Goal: Contribute content: Contribute content

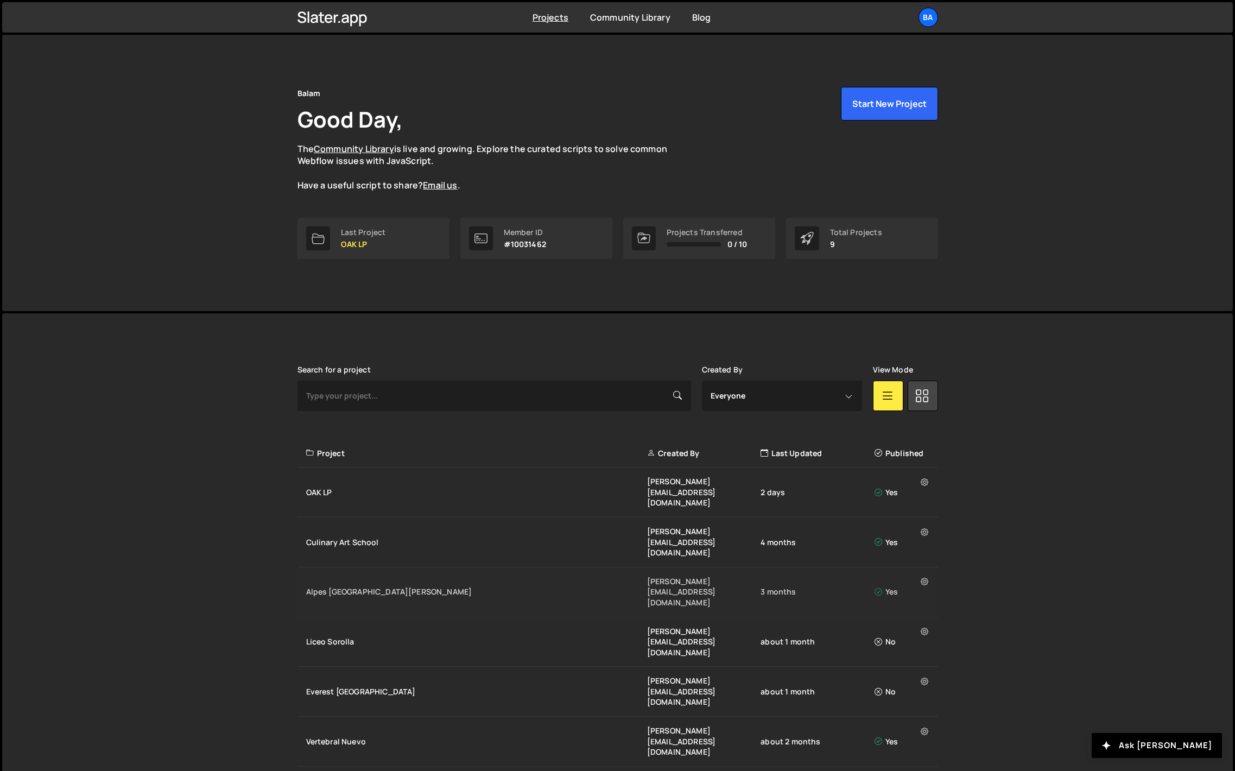
click at [352, 586] on div "Alpes [GEOGRAPHIC_DATA][PERSON_NAME]" at bounding box center [476, 591] width 341 height 11
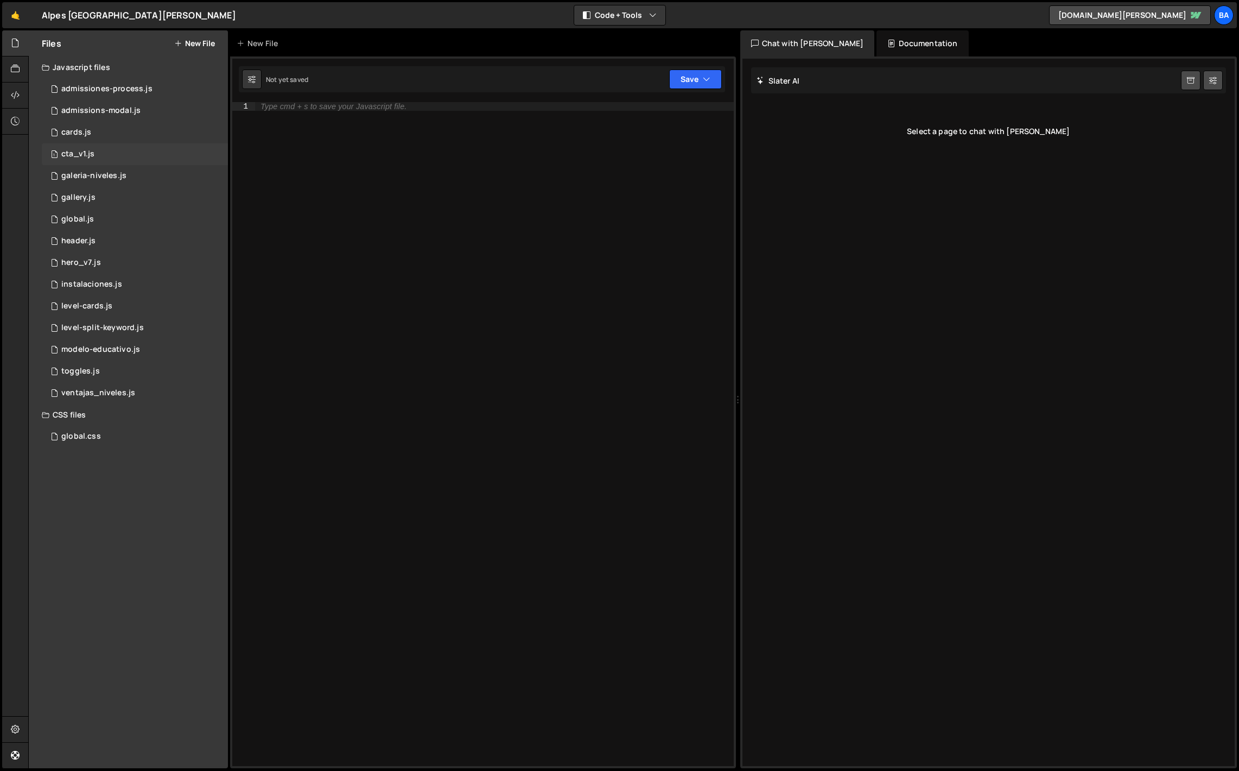
click at [106, 154] on div "1 cta_v1.js 0" at bounding box center [135, 154] width 186 height 22
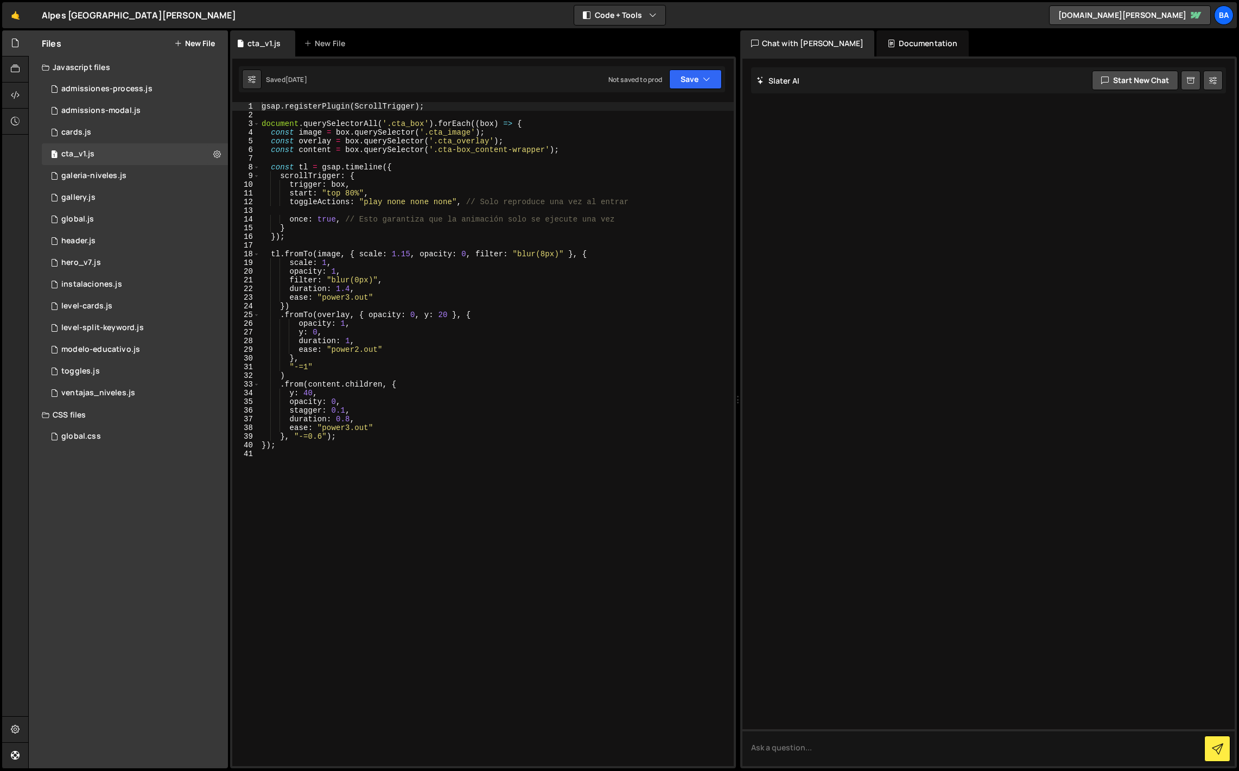
click at [579, 391] on div "gsap . registerPlugin ( ScrollTrigger ) ; document . querySelectorAll ( '.cta_b…" at bounding box center [496, 442] width 474 height 681
type textarea "});"
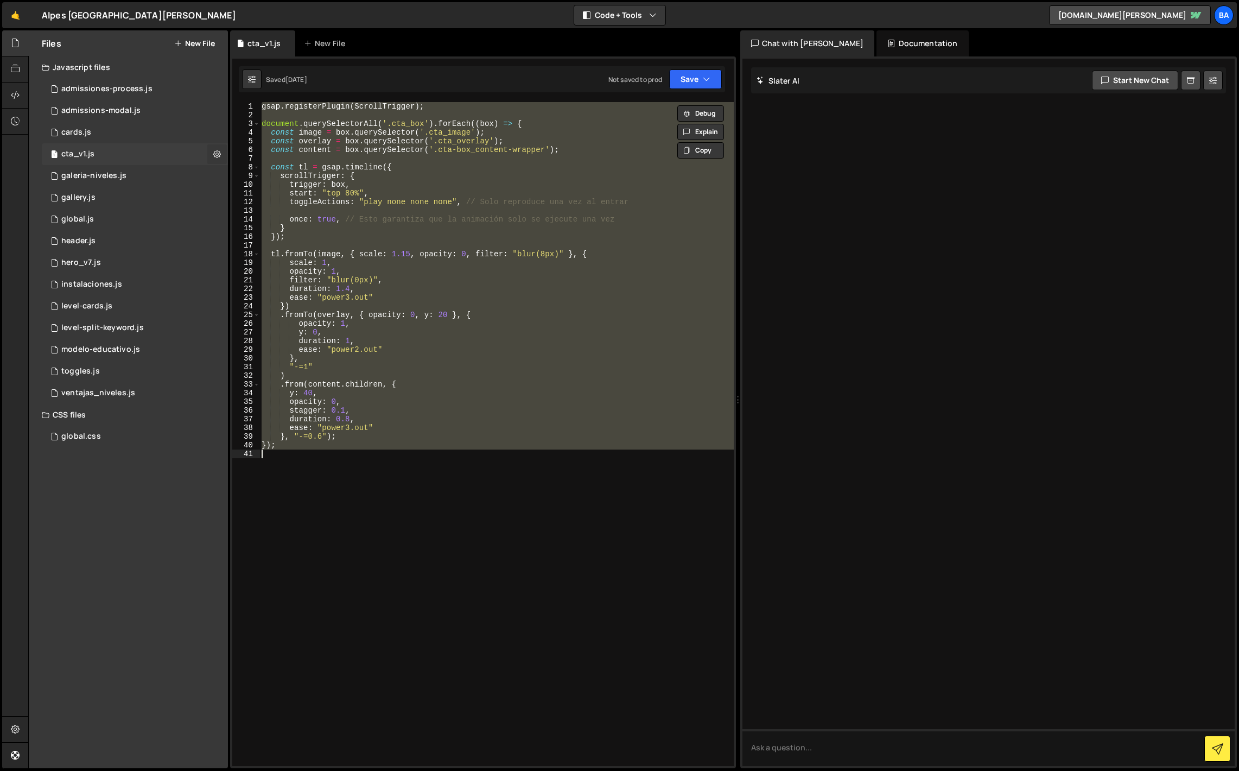
click at [215, 153] on icon at bounding box center [217, 154] width 8 height 10
click at [19, 67] on icon at bounding box center [15, 69] width 9 height 12
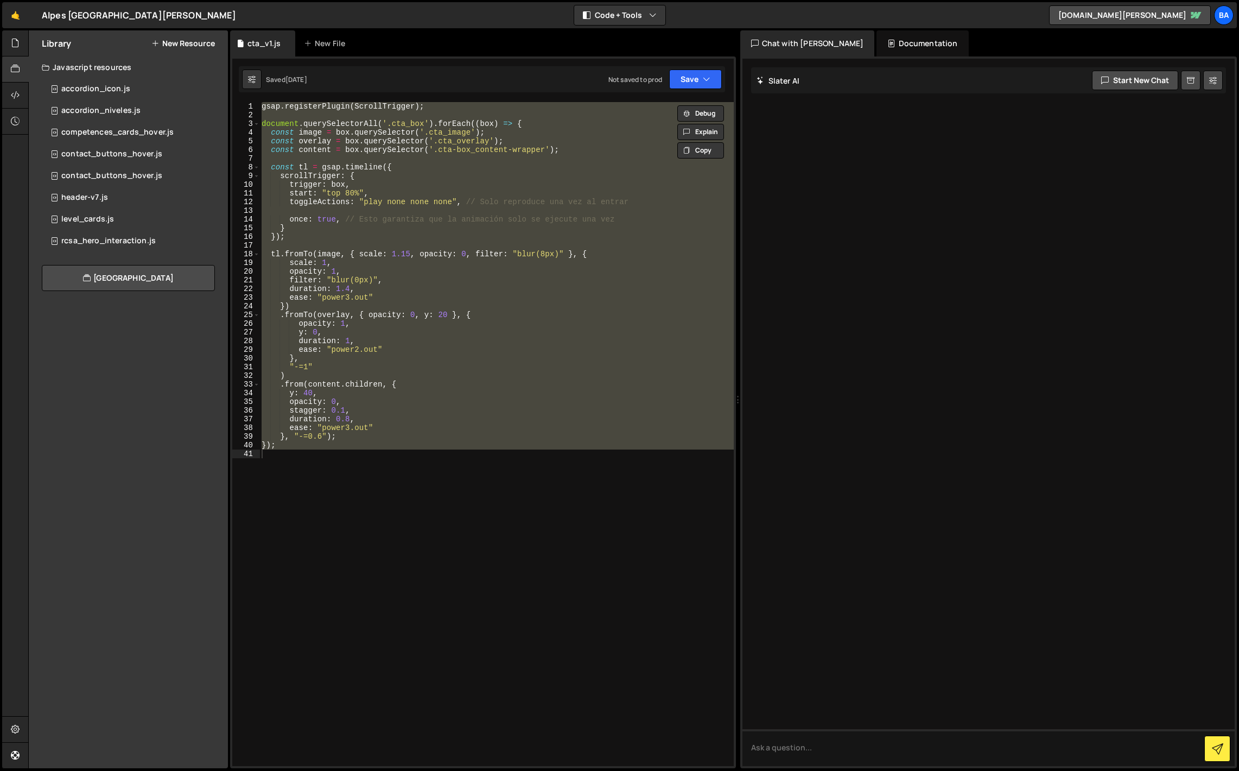
click at [177, 44] on button "New Resource" at bounding box center [183, 43] width 64 height 9
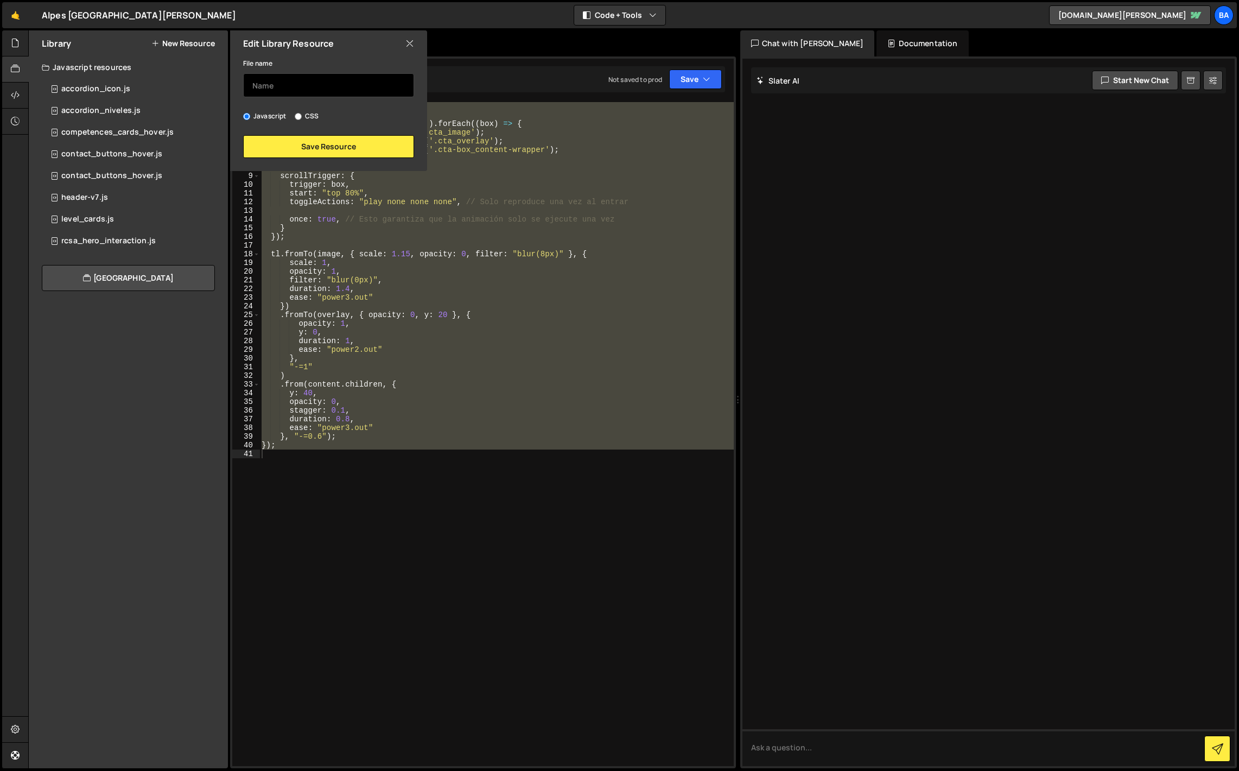
click at [258, 87] on input "text" at bounding box center [328, 85] width 171 height 24
type input "modal-cta-side"
click at [290, 142] on button "Save Resource" at bounding box center [328, 146] width 171 height 23
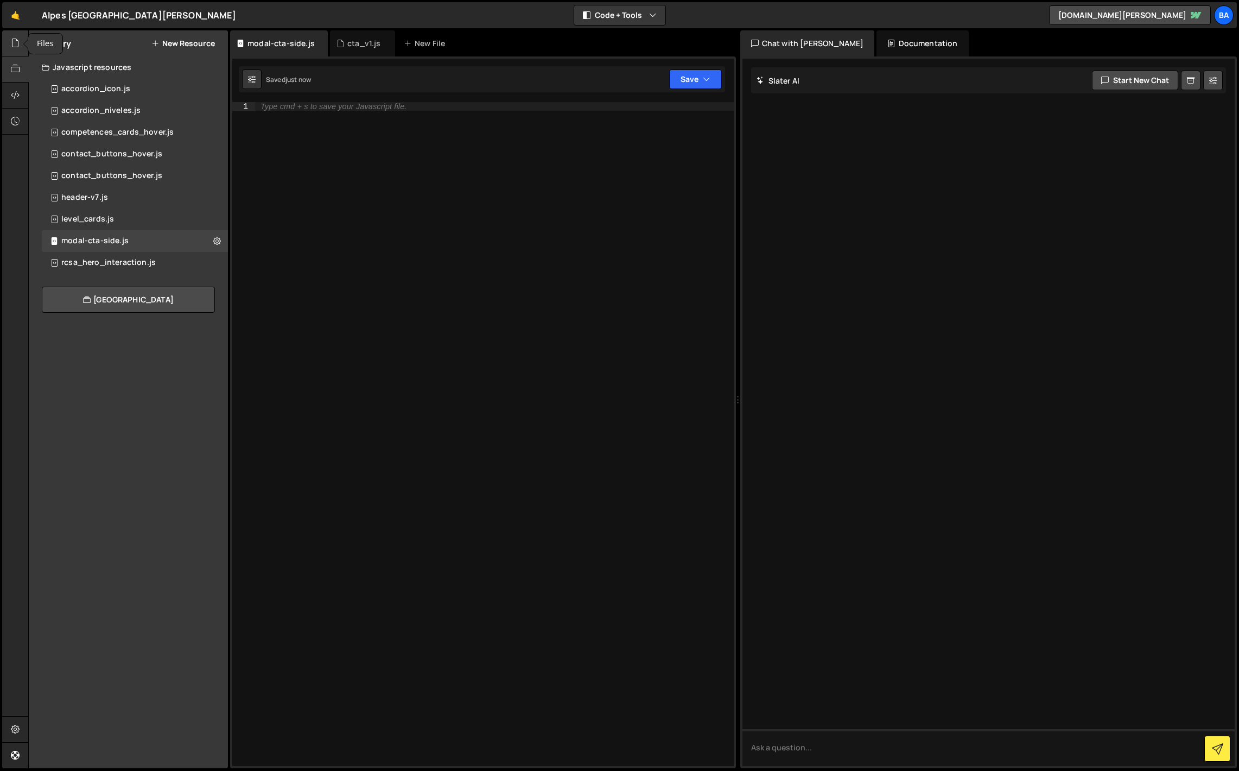
click at [17, 41] on icon at bounding box center [15, 43] width 9 height 12
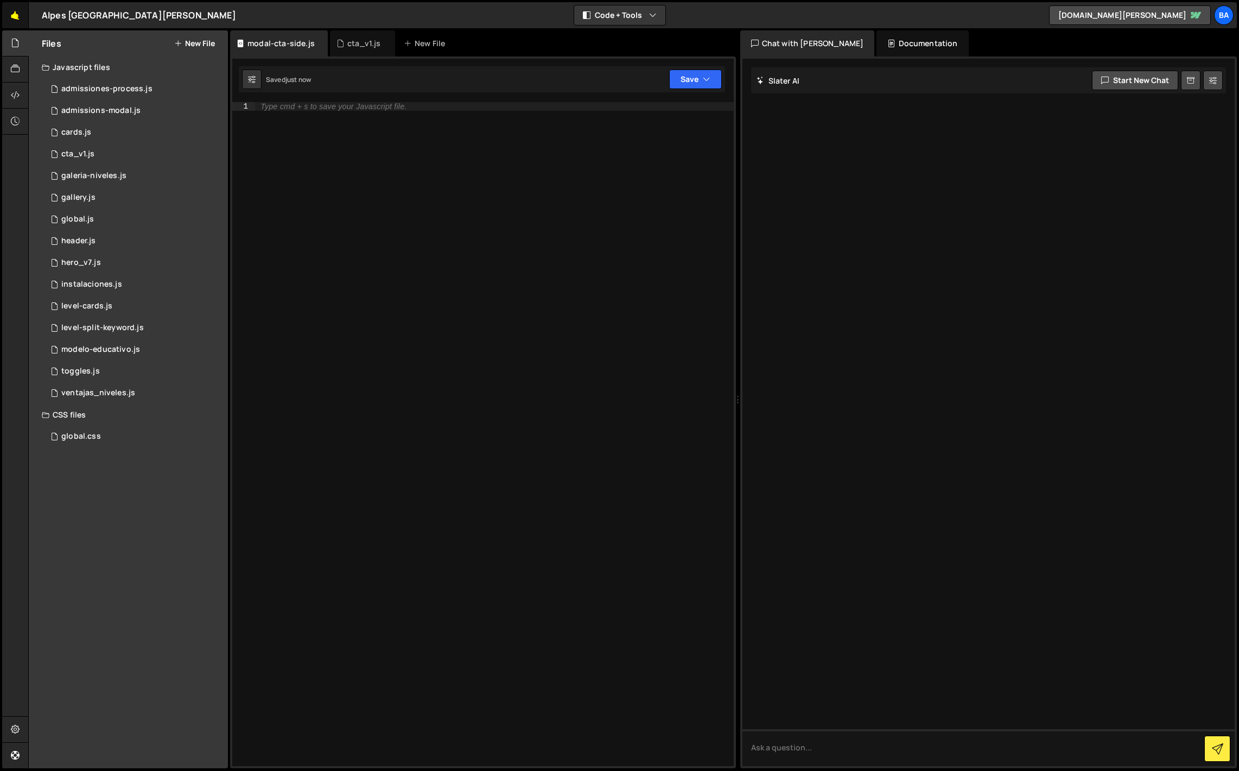
click at [17, 17] on link "🤙" at bounding box center [15, 15] width 27 height 26
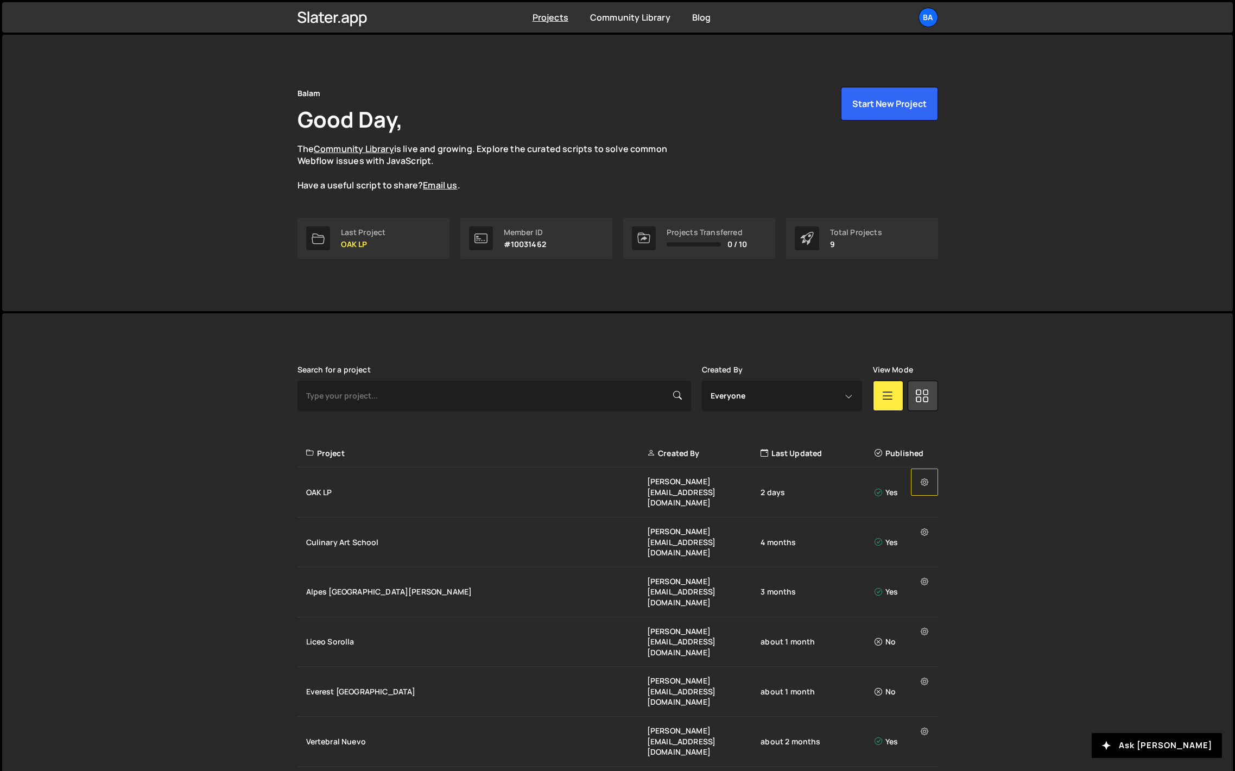
click at [927, 489] on button at bounding box center [924, 481] width 27 height 27
click at [931, 516] on link "Edit Project" at bounding box center [975, 521] width 129 height 17
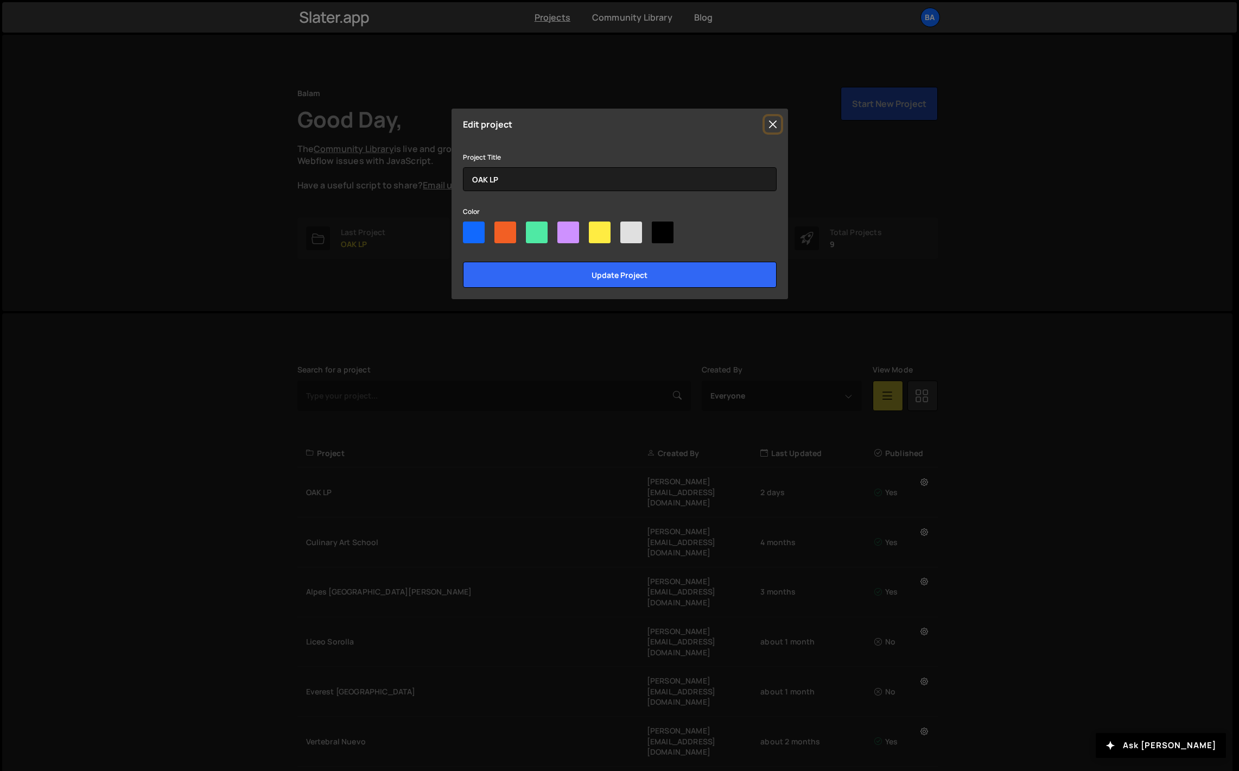
click at [774, 125] on button "Close" at bounding box center [773, 124] width 16 height 16
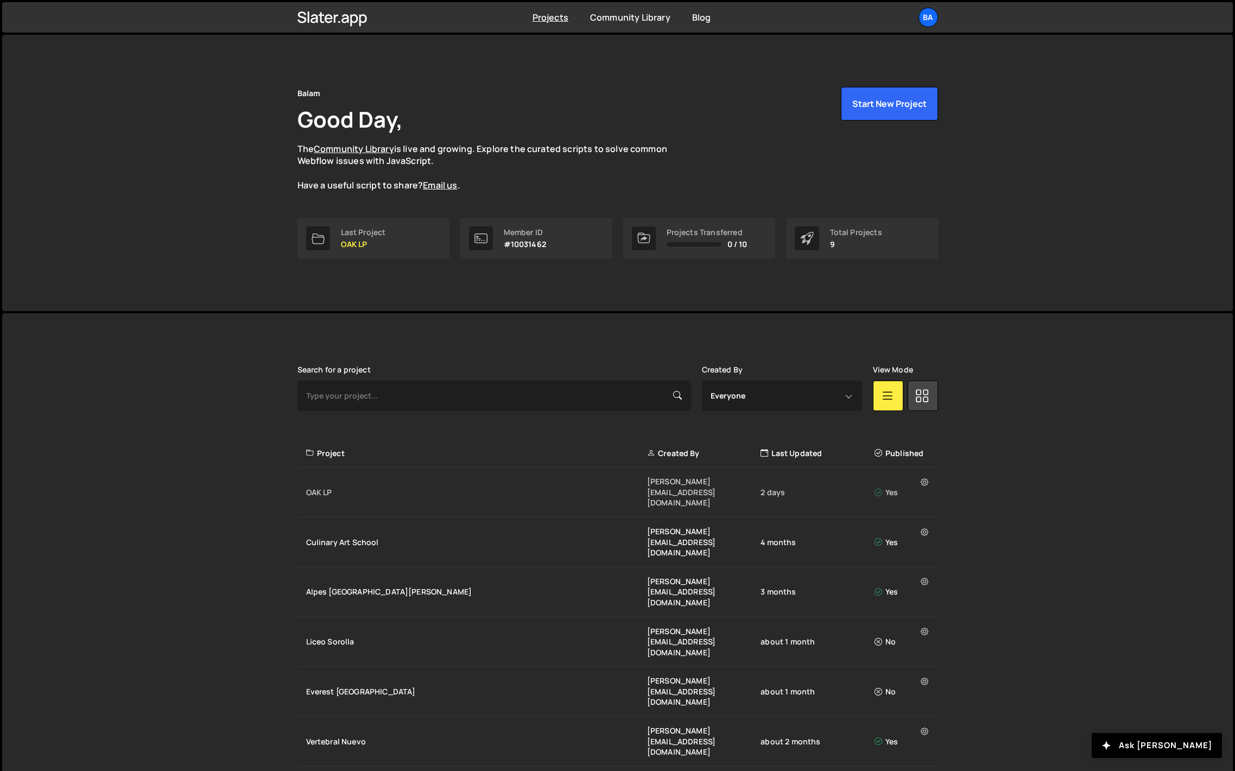
click at [324, 487] on div "OAK LP" at bounding box center [476, 492] width 341 height 11
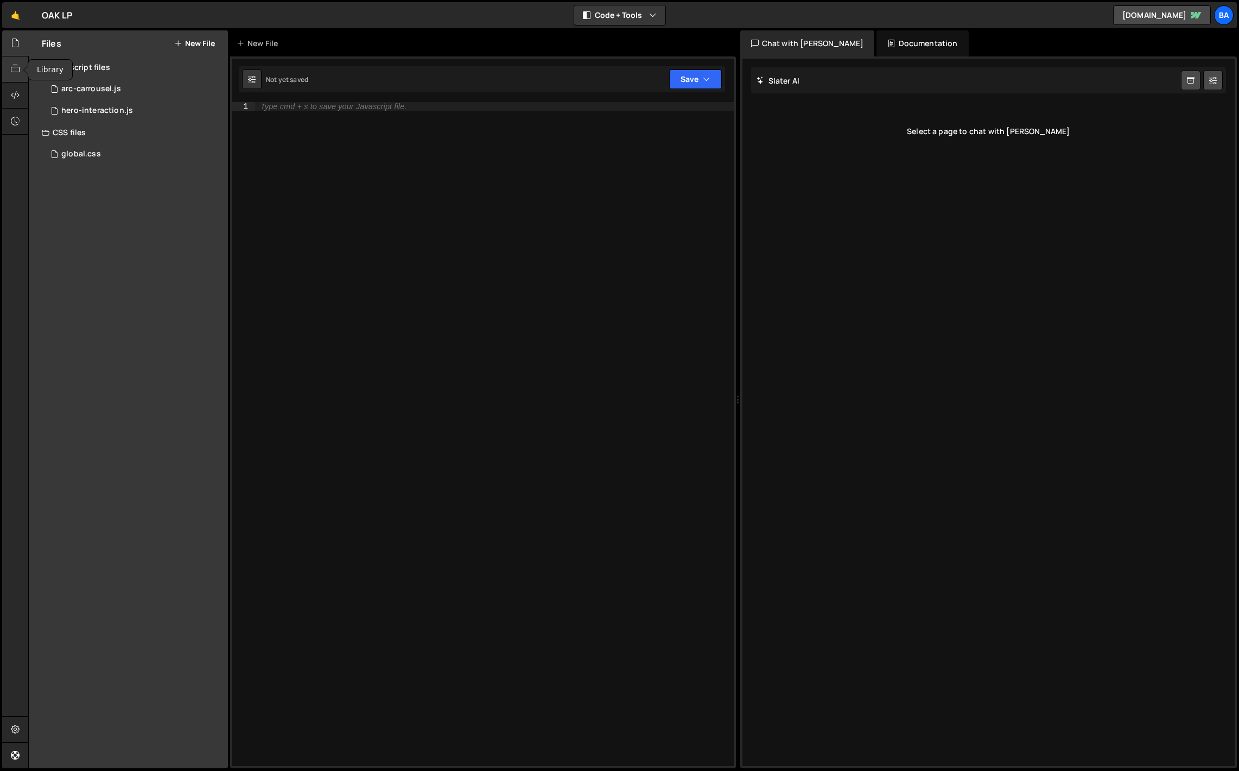
click at [16, 67] on icon at bounding box center [15, 69] width 9 height 12
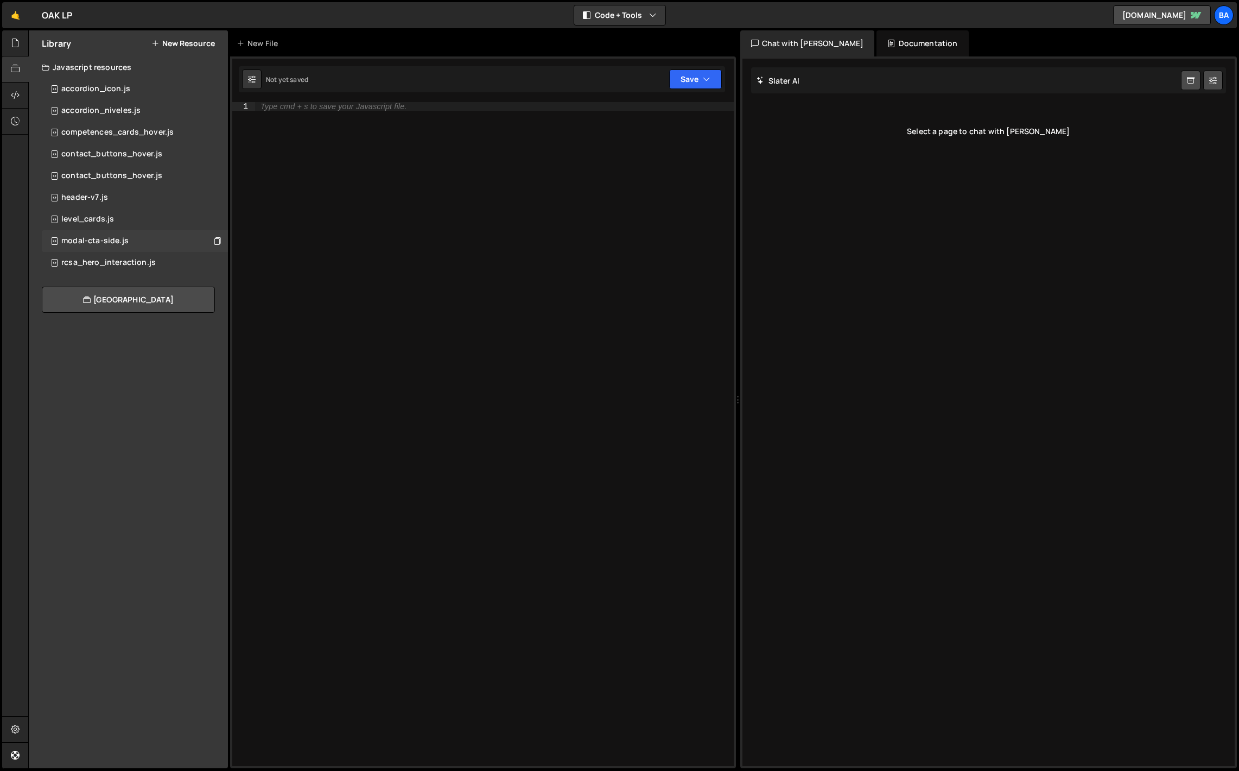
click at [111, 240] on div "modal-cta-side.js" at bounding box center [94, 241] width 67 height 10
click at [198, 242] on icon at bounding box center [198, 241] width 8 height 10
click at [282, 109] on div "Type cmd + s to save your Javascript file." at bounding box center [334, 107] width 146 height 8
click at [280, 108] on div "Type cmd + s to save your Javascript file." at bounding box center [334, 107] width 146 height 8
click at [196, 242] on icon at bounding box center [198, 241] width 8 height 10
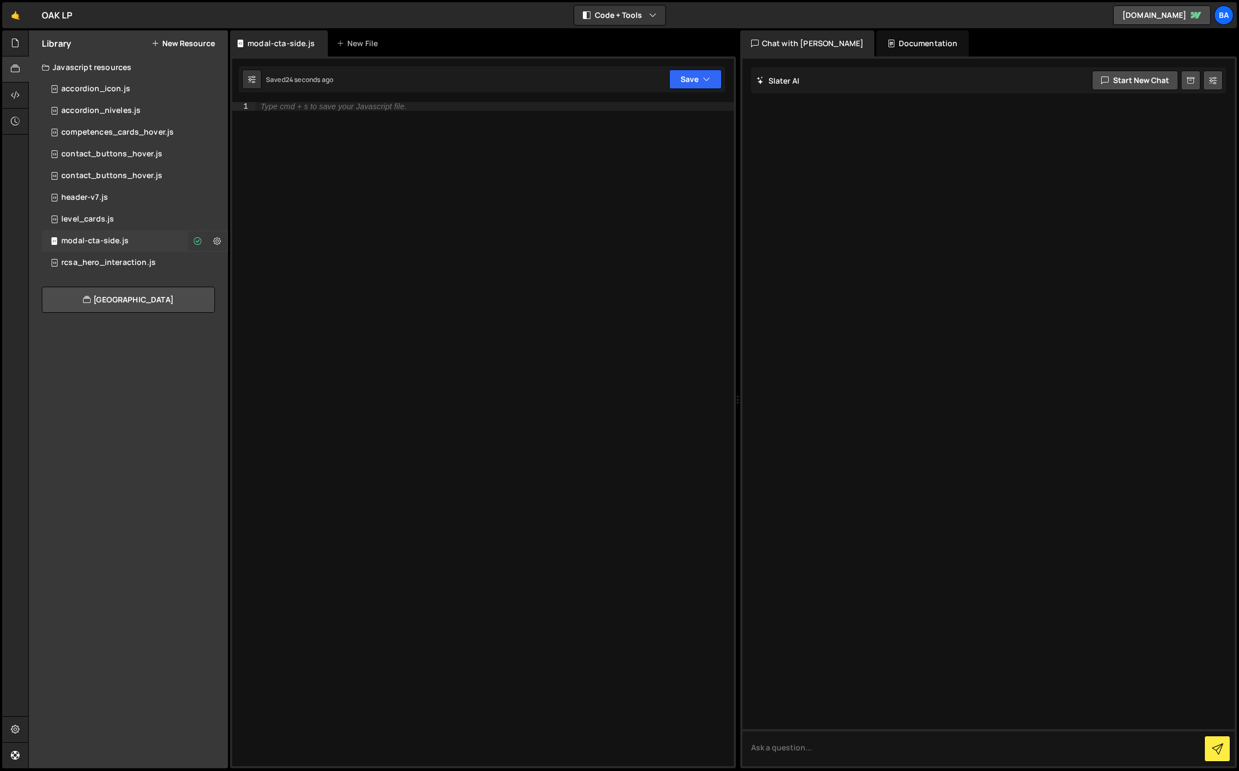
click at [214, 243] on icon at bounding box center [217, 241] width 8 height 10
click at [151, 250] on div "modal-cta-side.js 0" at bounding box center [135, 241] width 186 height 22
click at [122, 243] on div "modal-cta-side.js" at bounding box center [94, 241] width 67 height 10
click at [218, 242] on icon at bounding box center [217, 241] width 8 height 10
click at [257, 244] on button "Copy Code" at bounding box center [283, 241] width 106 height 21
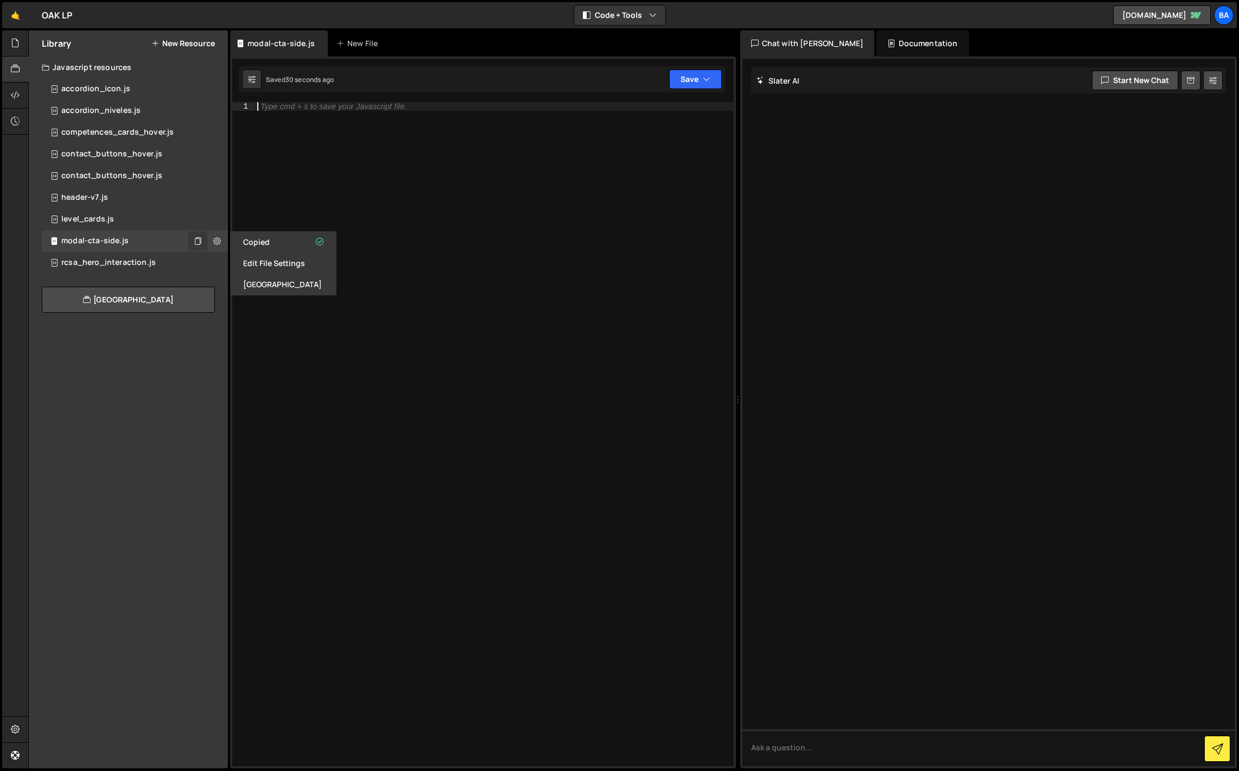
click at [287, 108] on div "Type cmd + s to save your Javascript file." at bounding box center [334, 107] width 146 height 8
click at [20, 43] on icon at bounding box center [15, 43] width 9 height 12
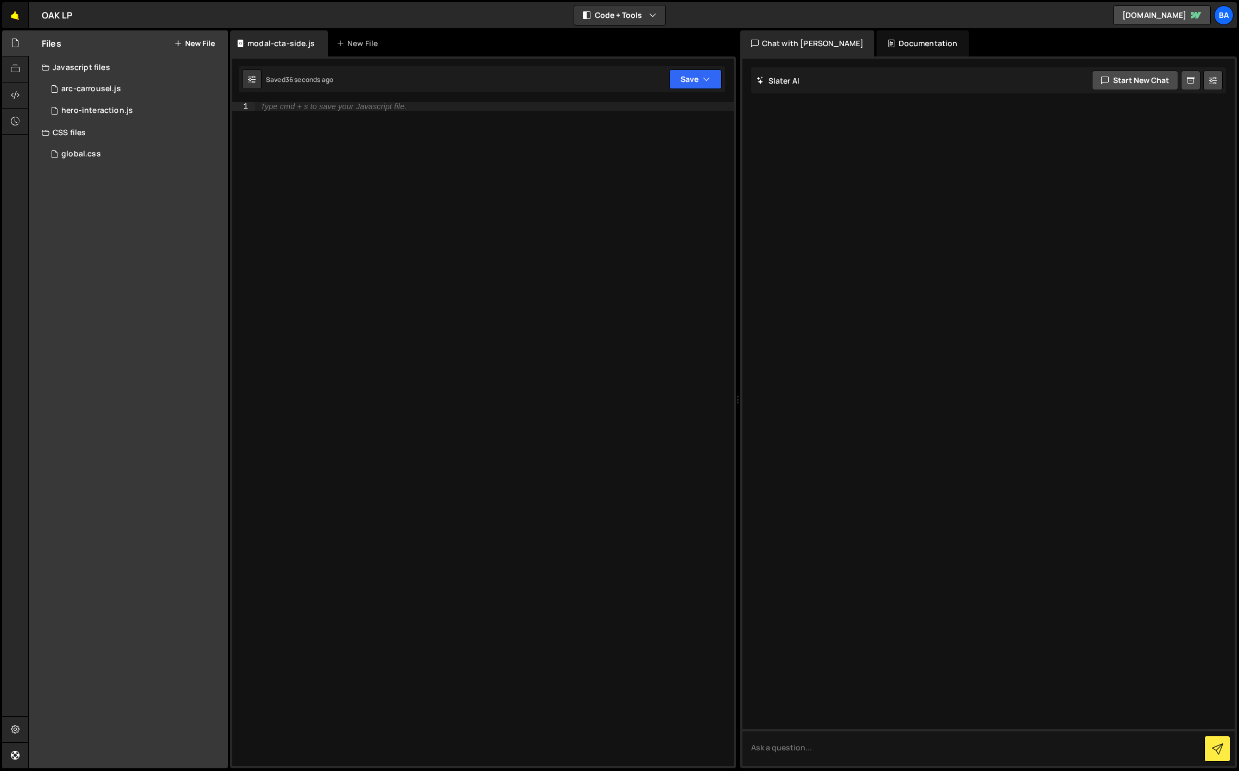
click at [16, 16] on link "🤙" at bounding box center [15, 15] width 27 height 26
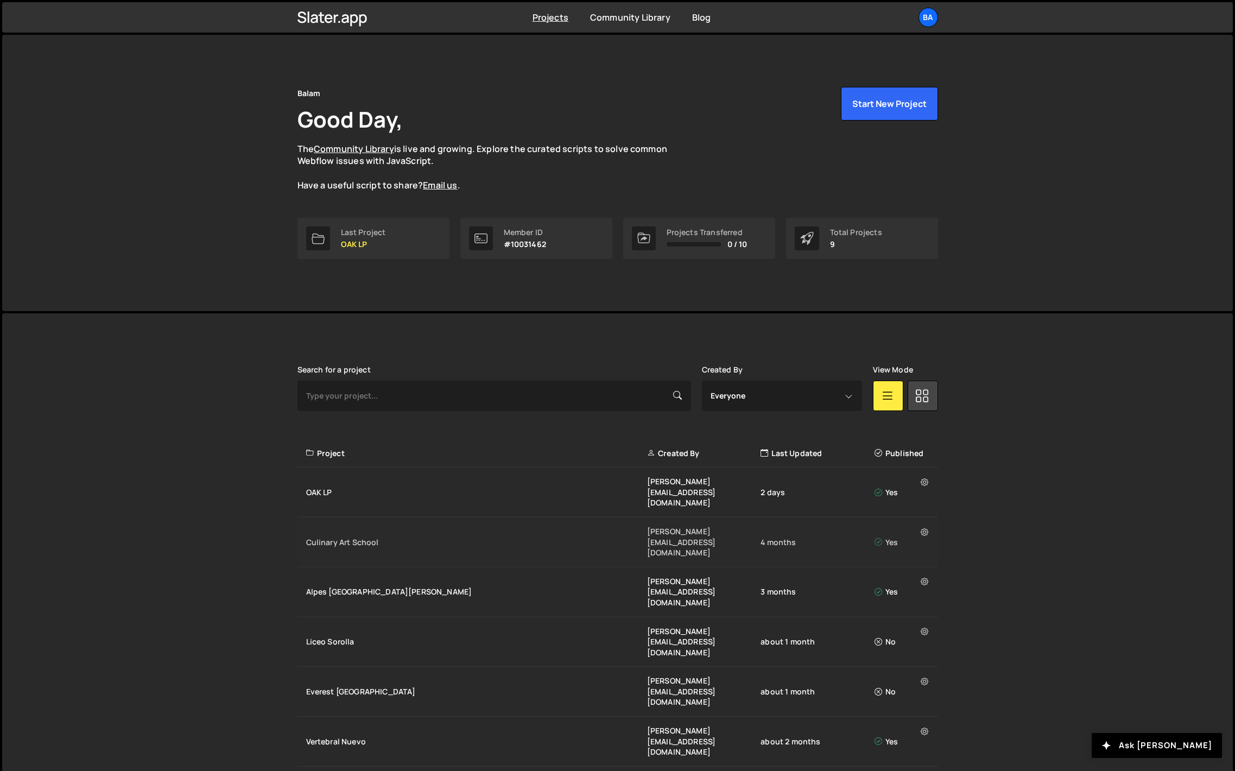
click at [341, 537] on div "Culinary Art School" at bounding box center [476, 542] width 341 height 11
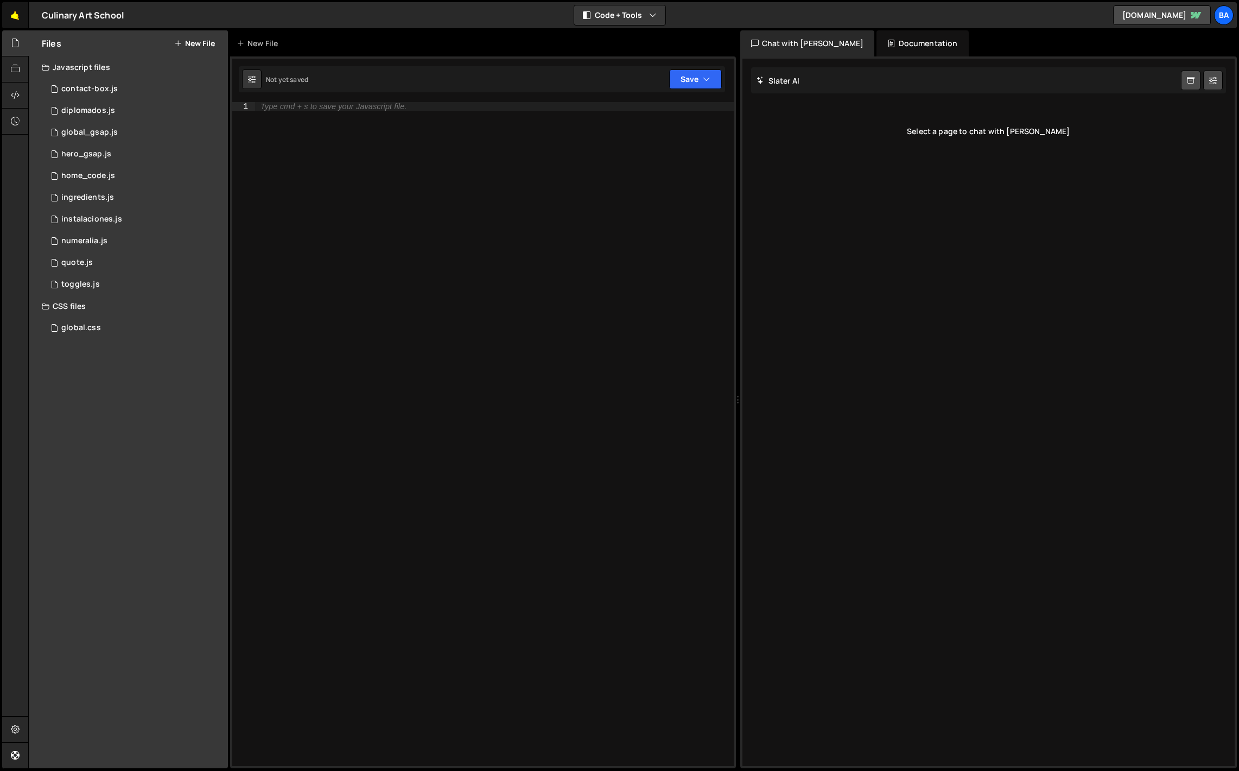
click at [16, 13] on link "🤙" at bounding box center [15, 15] width 27 height 26
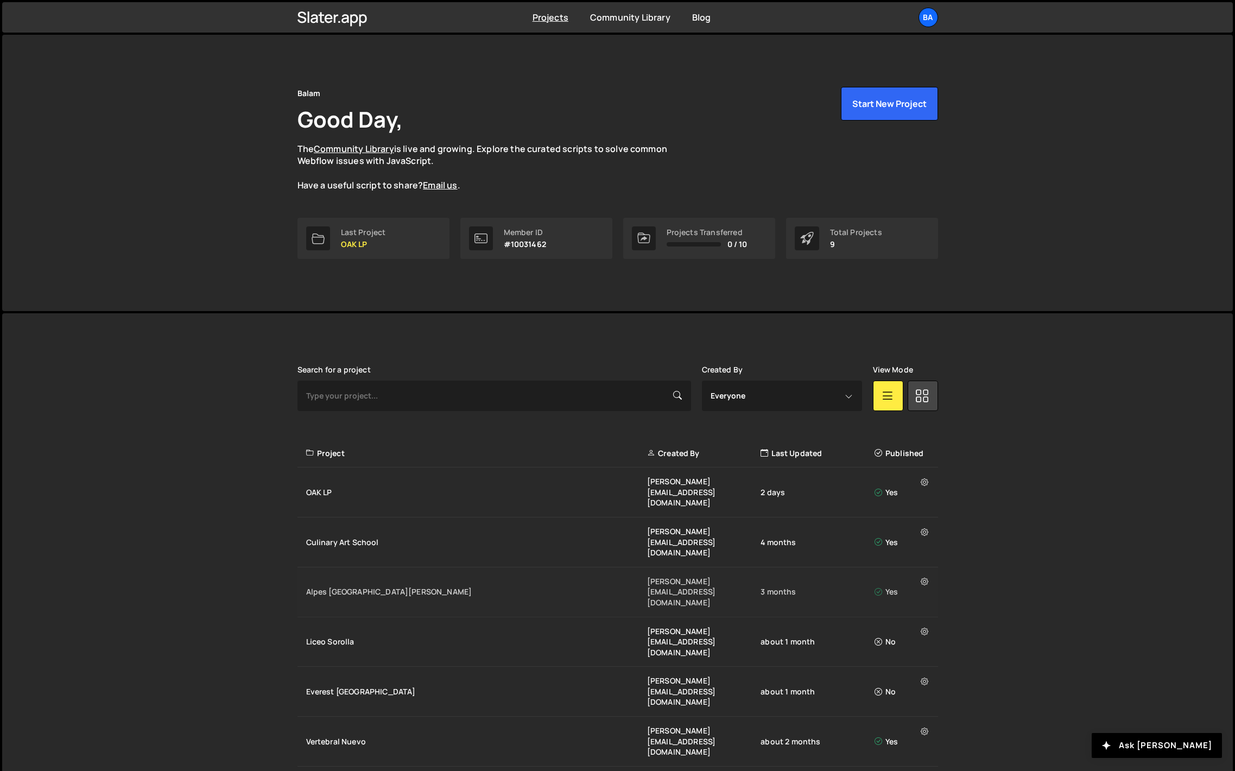
click at [358, 586] on div "Alpes [GEOGRAPHIC_DATA][PERSON_NAME]" at bounding box center [476, 591] width 341 height 11
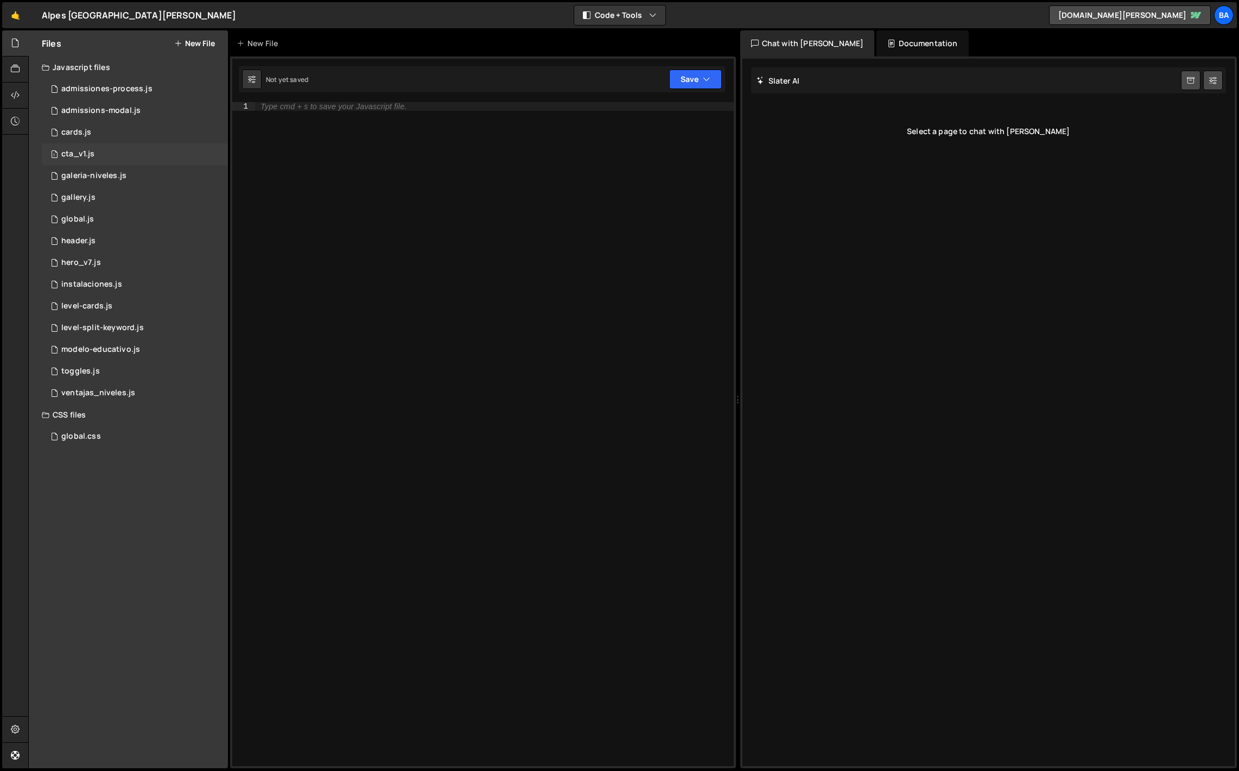
click at [79, 156] on div "cta_v1.js" at bounding box center [77, 154] width 33 height 10
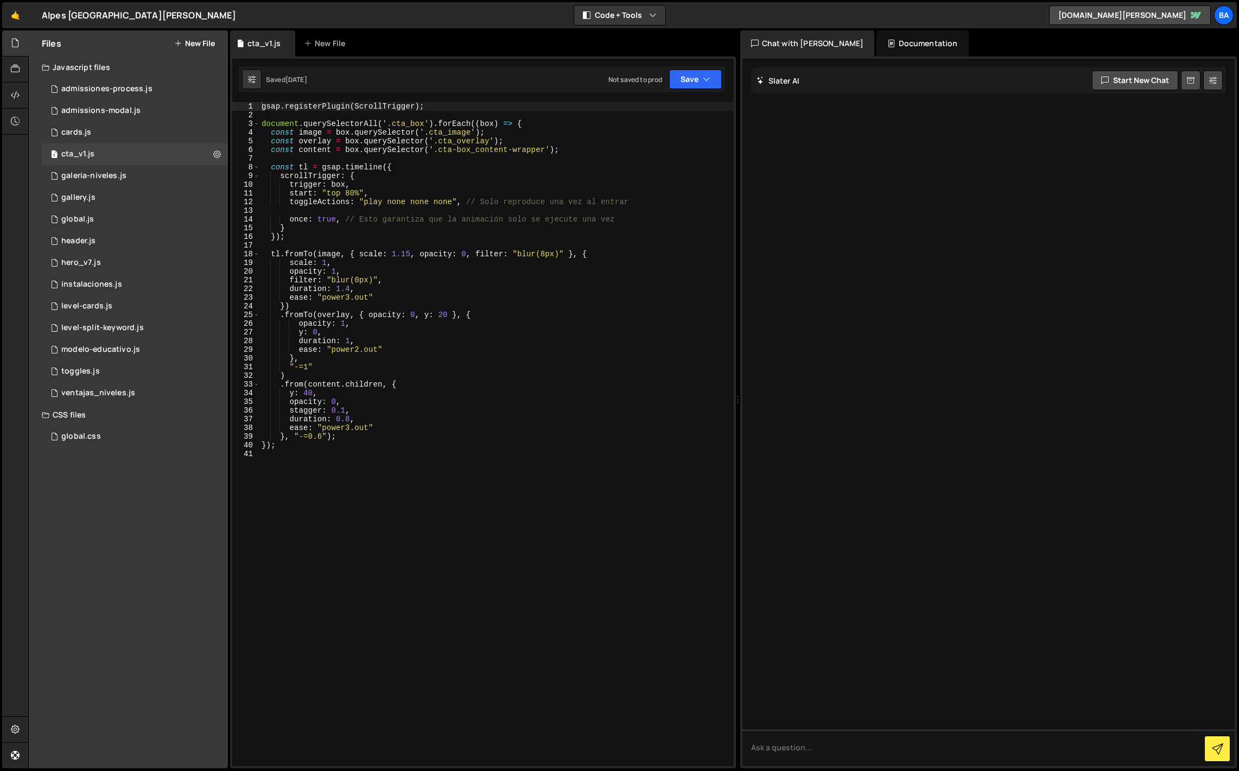
click at [469, 272] on div "gsap . registerPlugin ( ScrollTrigger ) ; document . querySelectorAll ( '.cta_b…" at bounding box center [496, 442] width 474 height 681
type textarea "});"
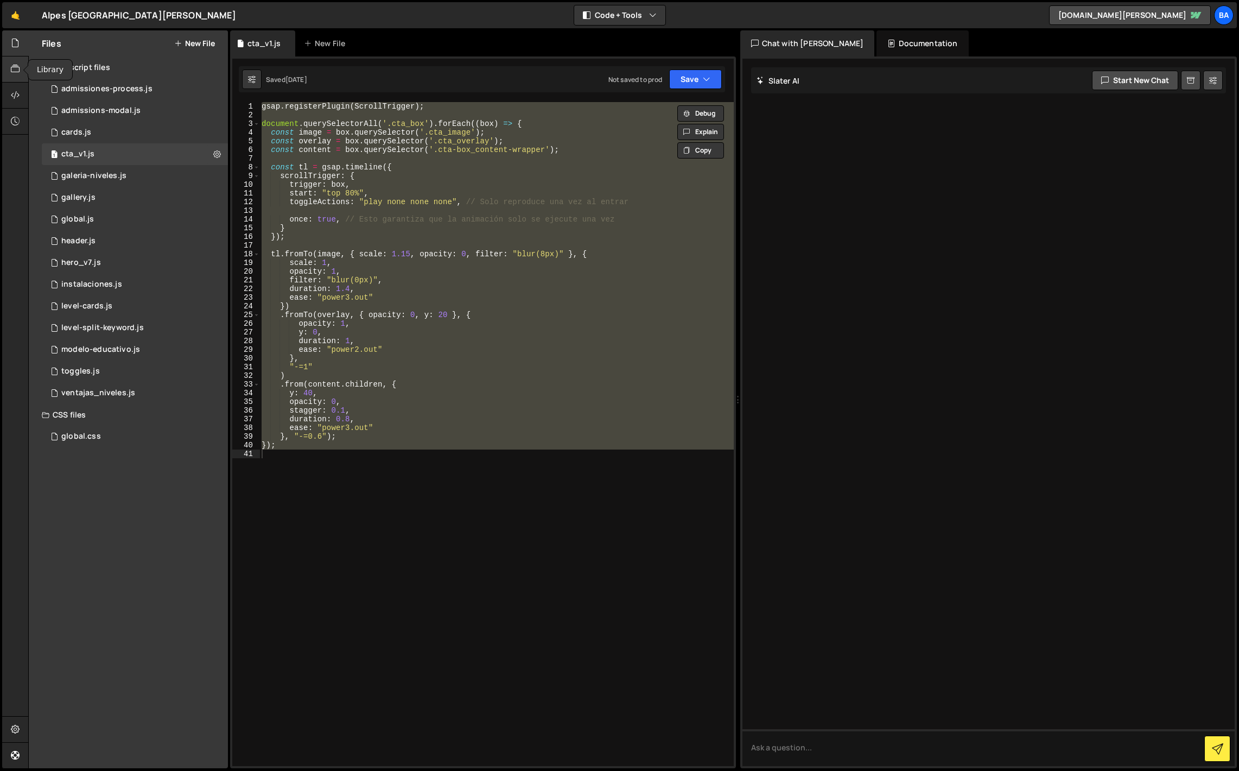
click at [13, 68] on icon at bounding box center [15, 69] width 9 height 12
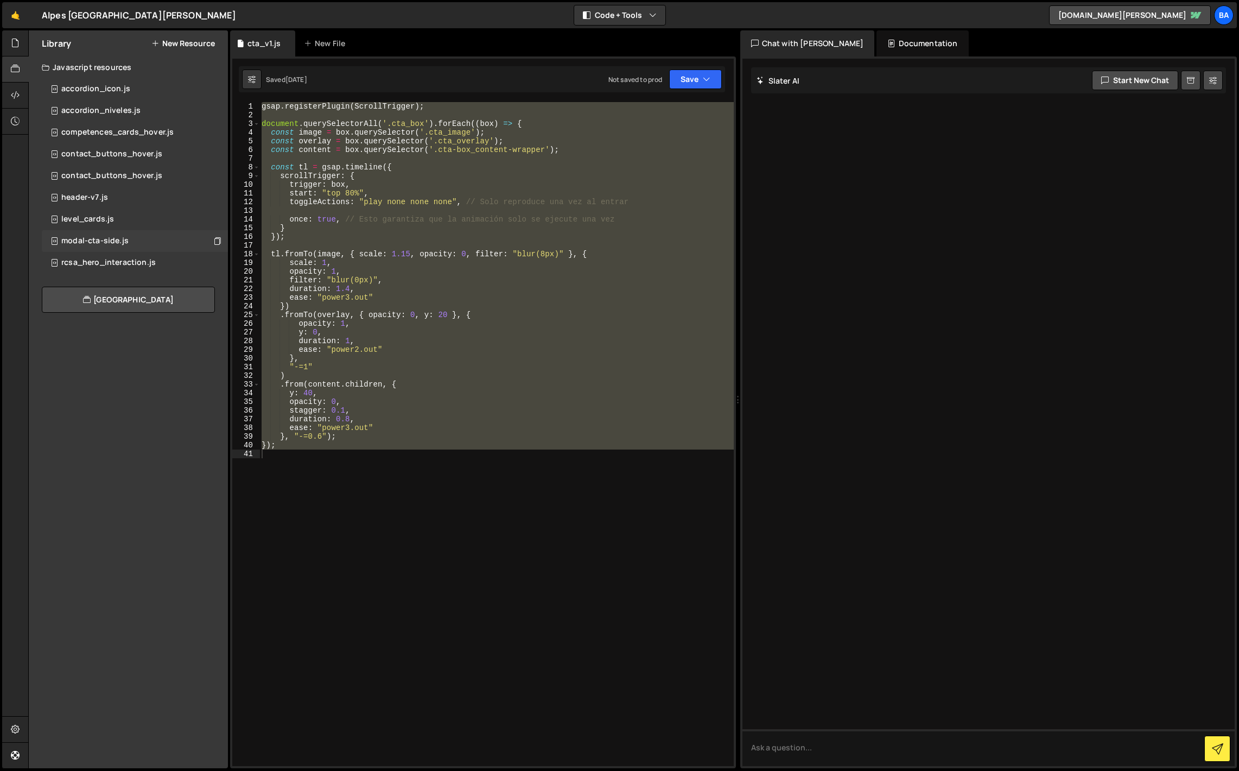
click at [137, 245] on div "modal-cta-side.js 0" at bounding box center [135, 241] width 186 height 22
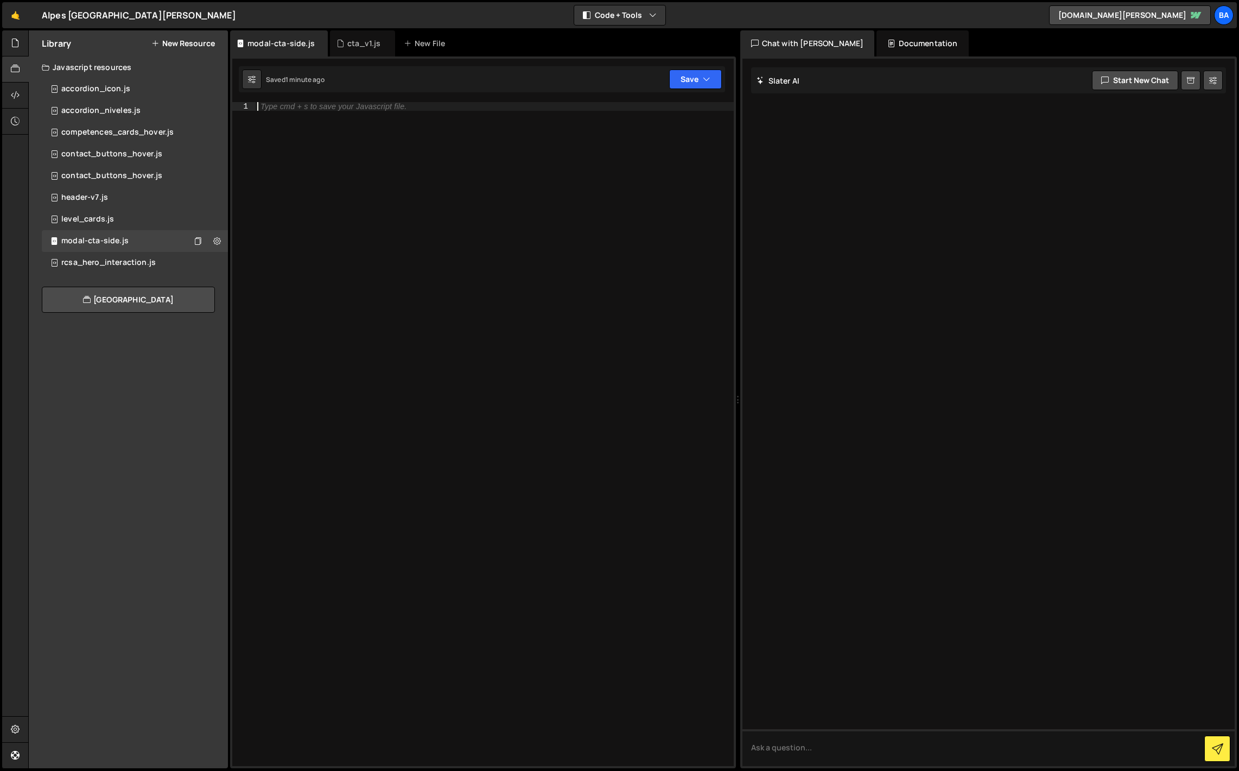
click at [303, 111] on div "Type cmd + s to save your Javascript file." at bounding box center [494, 442] width 479 height 681
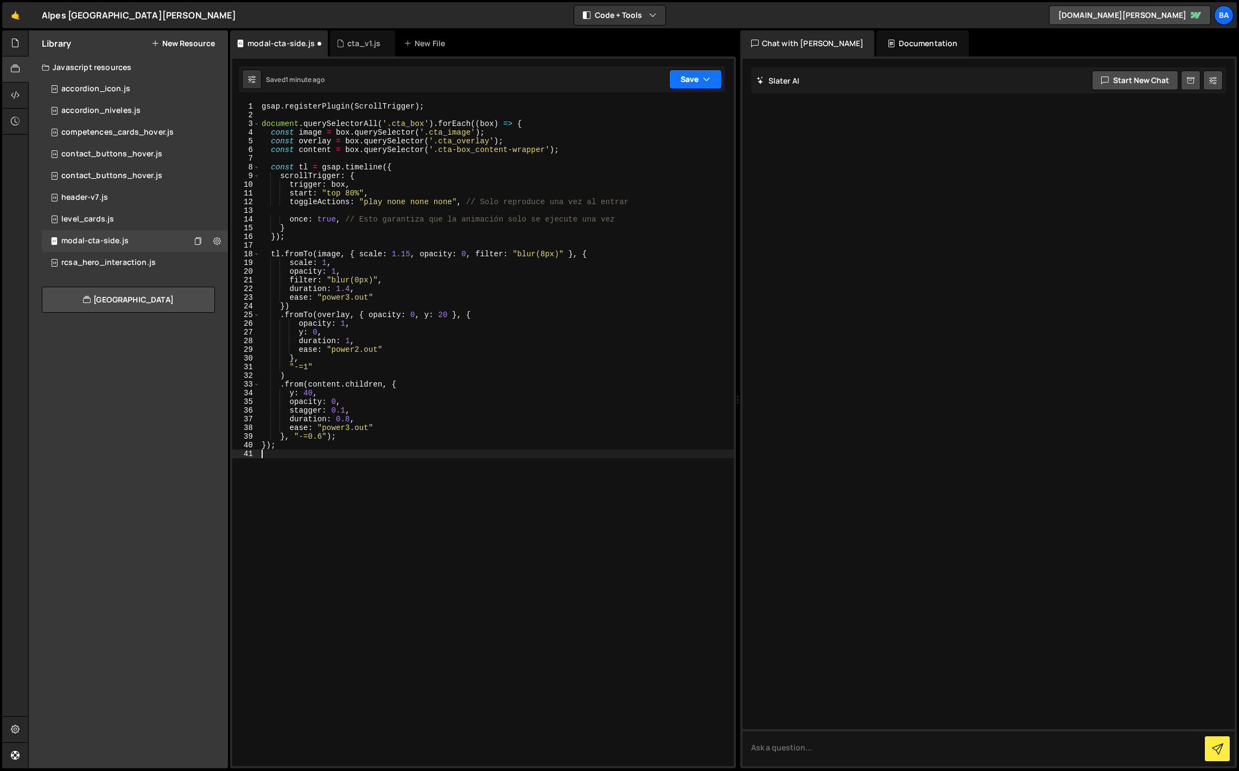
click at [687, 81] on button "Save" at bounding box center [695, 79] width 53 height 20
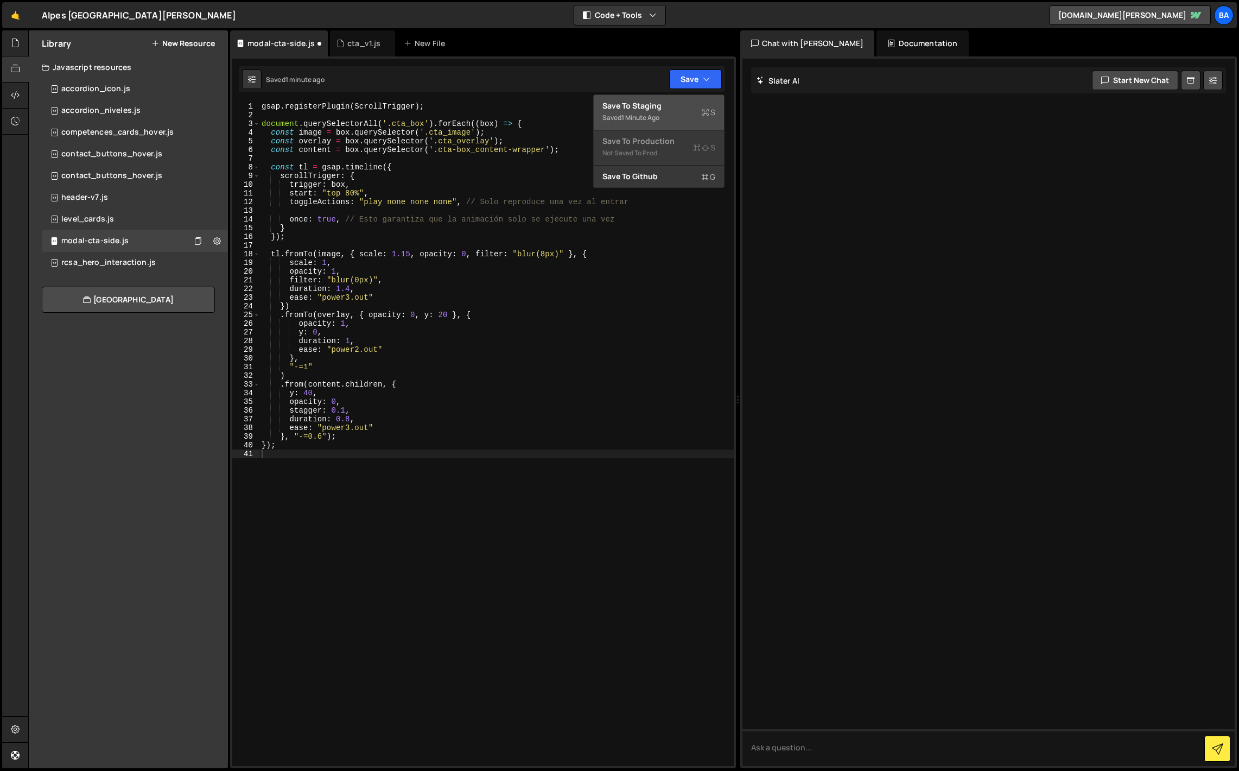
click at [654, 106] on div "Save to Staging S" at bounding box center [658, 105] width 113 height 11
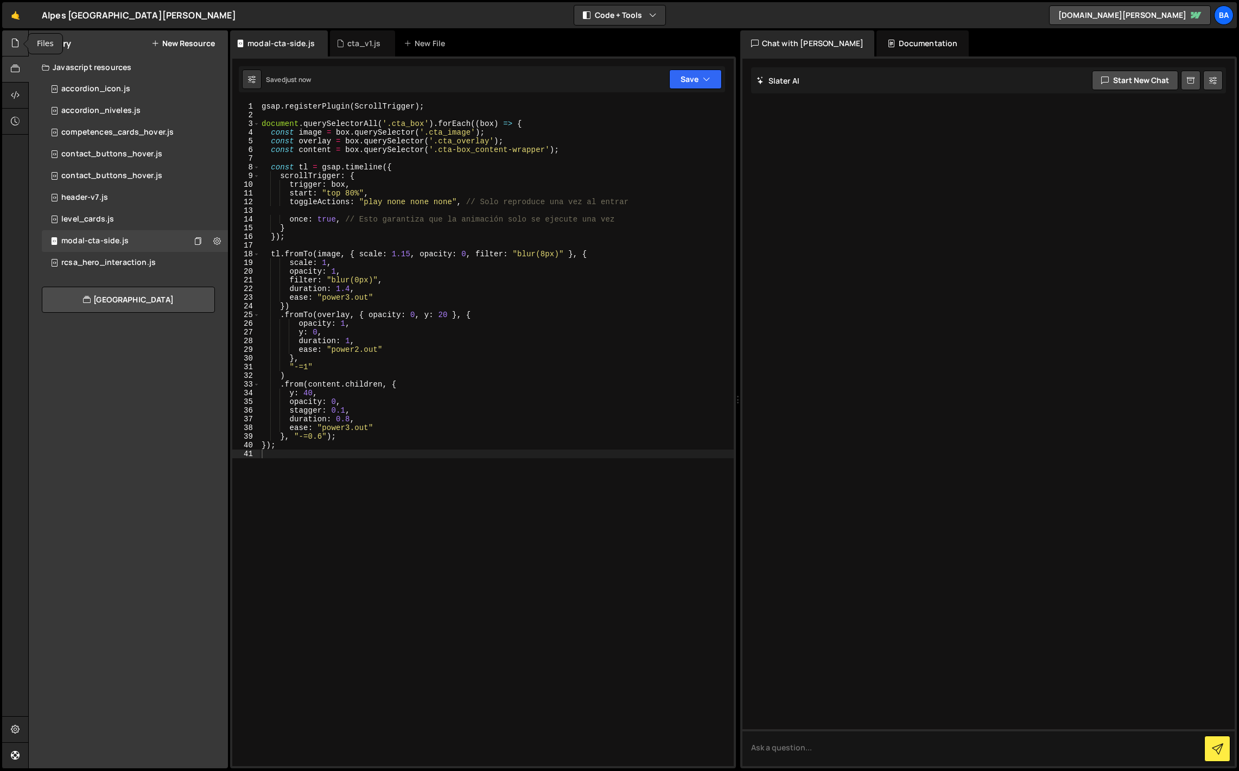
click at [19, 45] on icon at bounding box center [15, 43] width 9 height 12
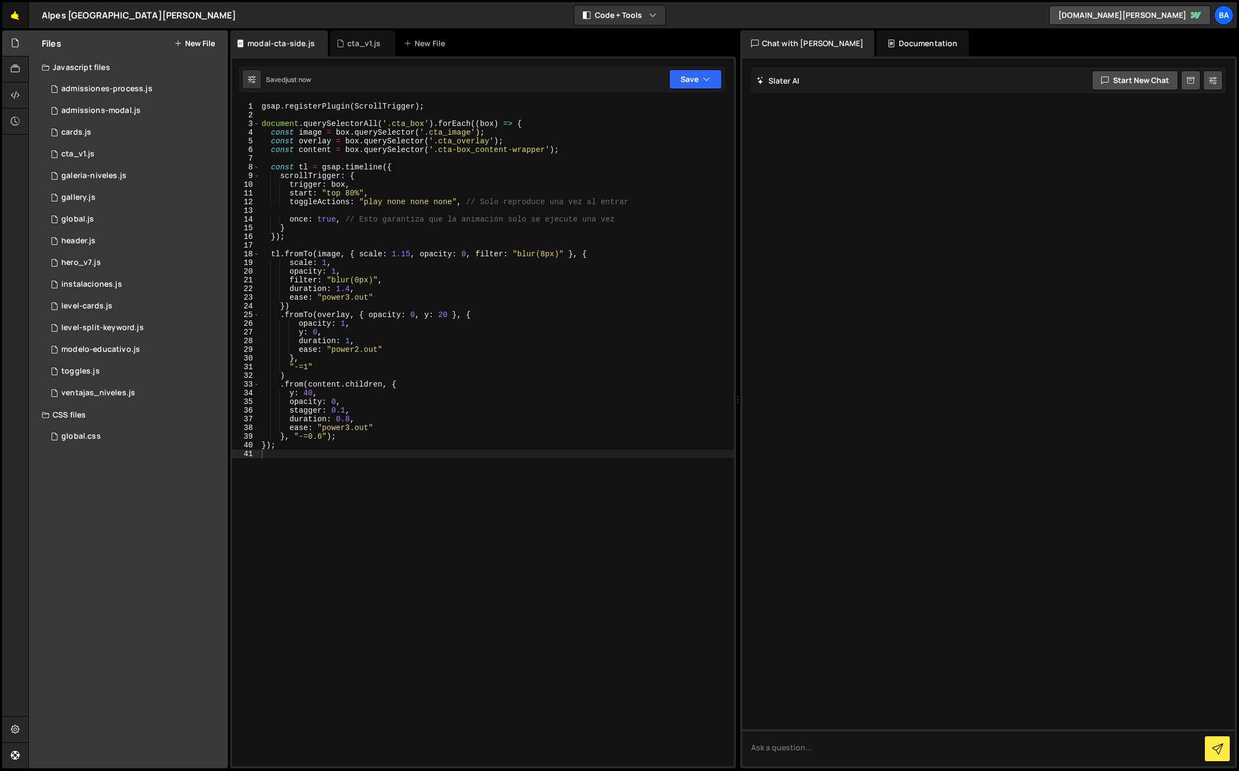
click at [17, 18] on link "🤙" at bounding box center [15, 15] width 27 height 26
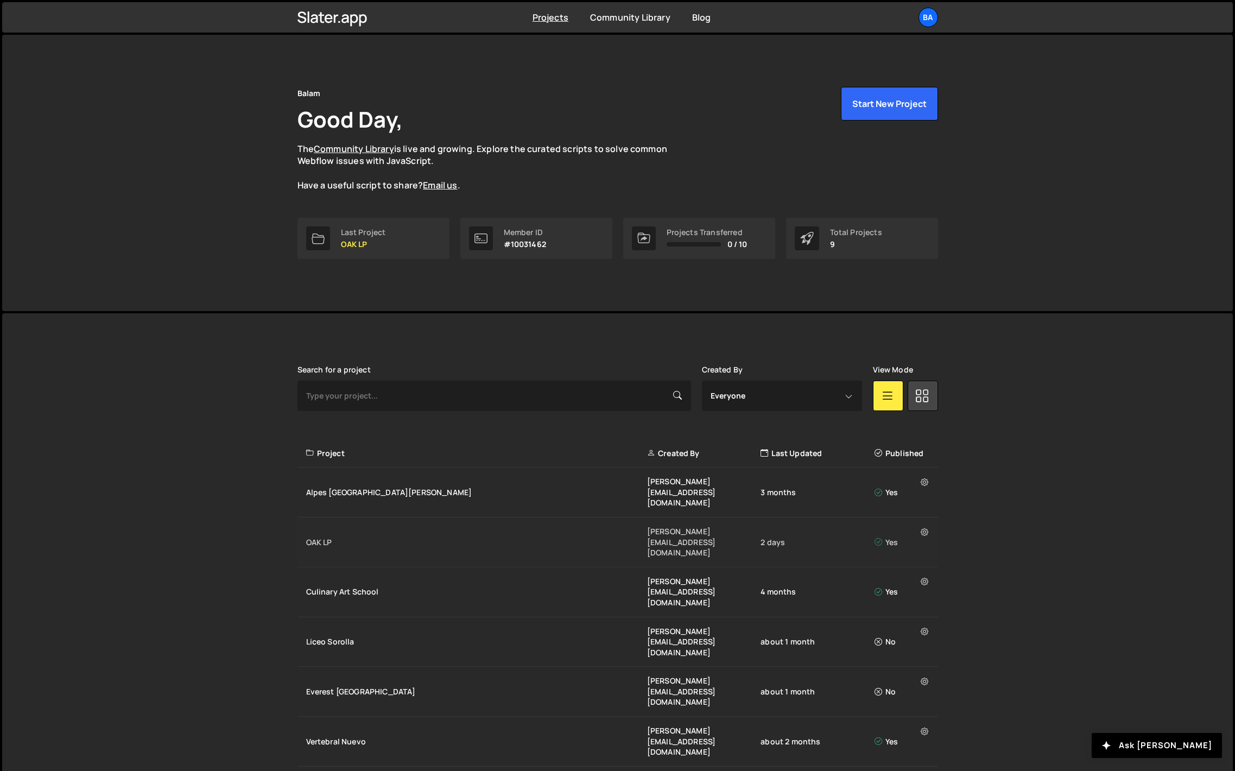
click at [335, 537] on div "OAK LP" at bounding box center [476, 542] width 341 height 11
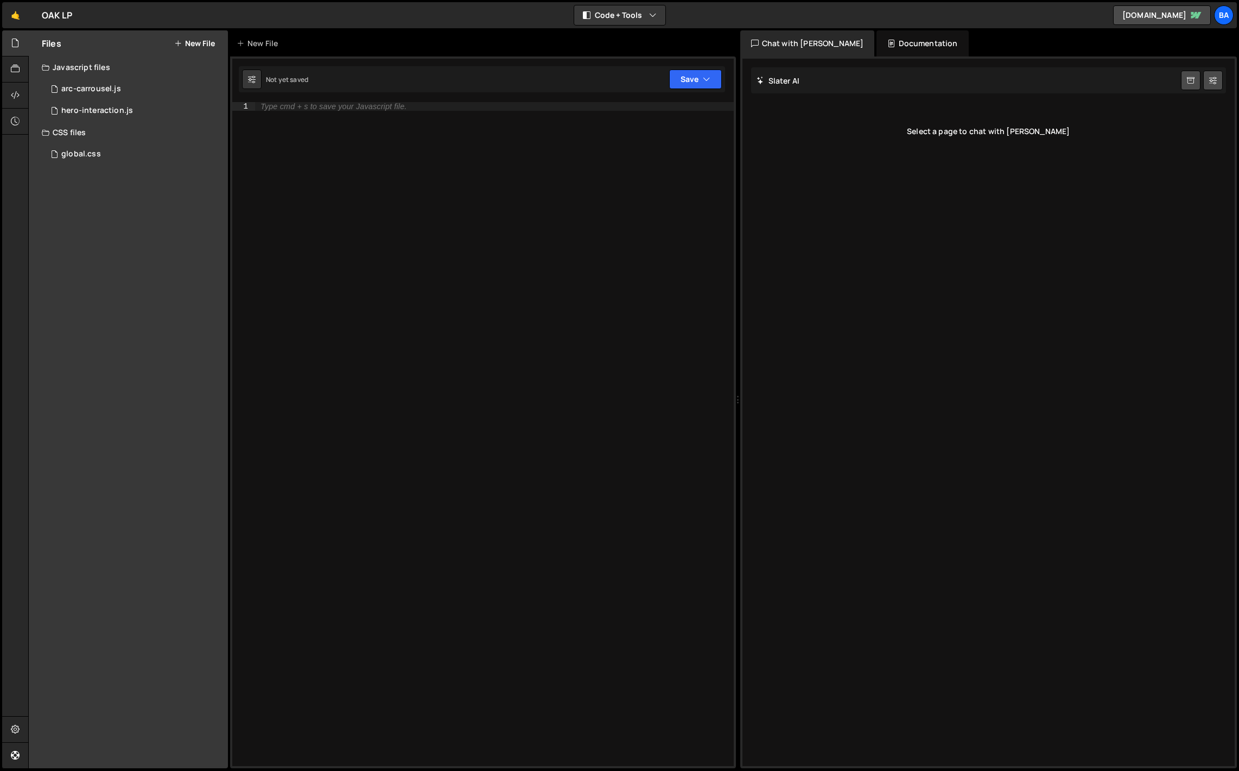
click at [179, 42] on icon at bounding box center [178, 43] width 8 height 9
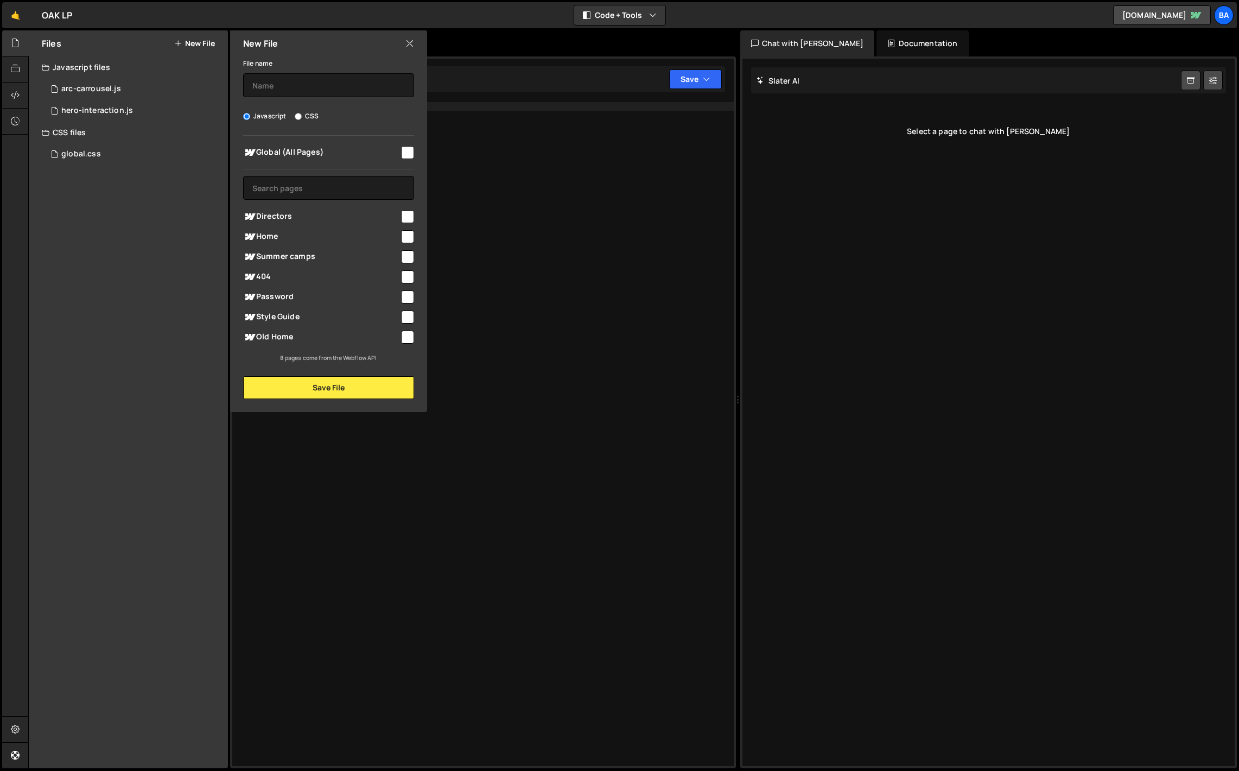
click at [406, 217] on input "checkbox" at bounding box center [407, 216] width 13 height 13
checkbox input "true"
click at [284, 80] on input "text" at bounding box center [328, 85] width 171 height 24
type input "modal_cta"
click at [333, 384] on button "Save File" at bounding box center [328, 387] width 171 height 23
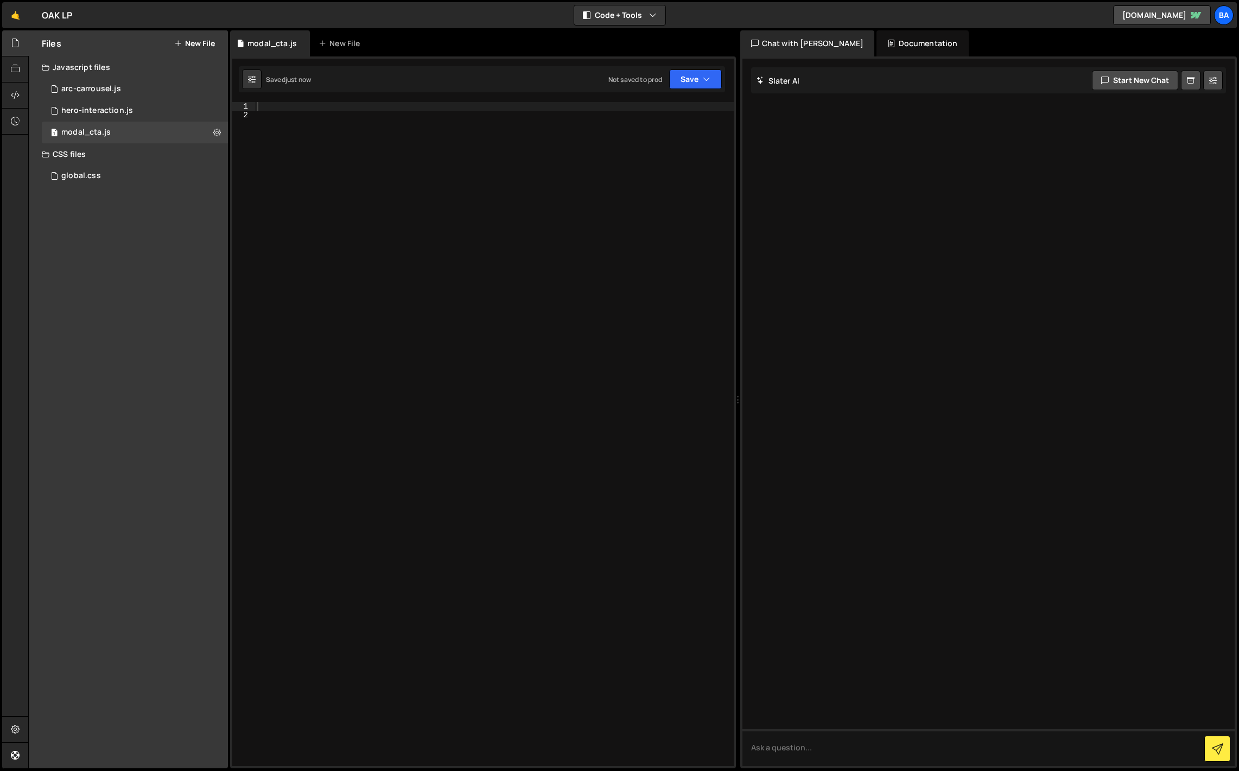
click at [312, 112] on div at bounding box center [494, 442] width 479 height 681
click at [310, 105] on div at bounding box center [494, 442] width 479 height 681
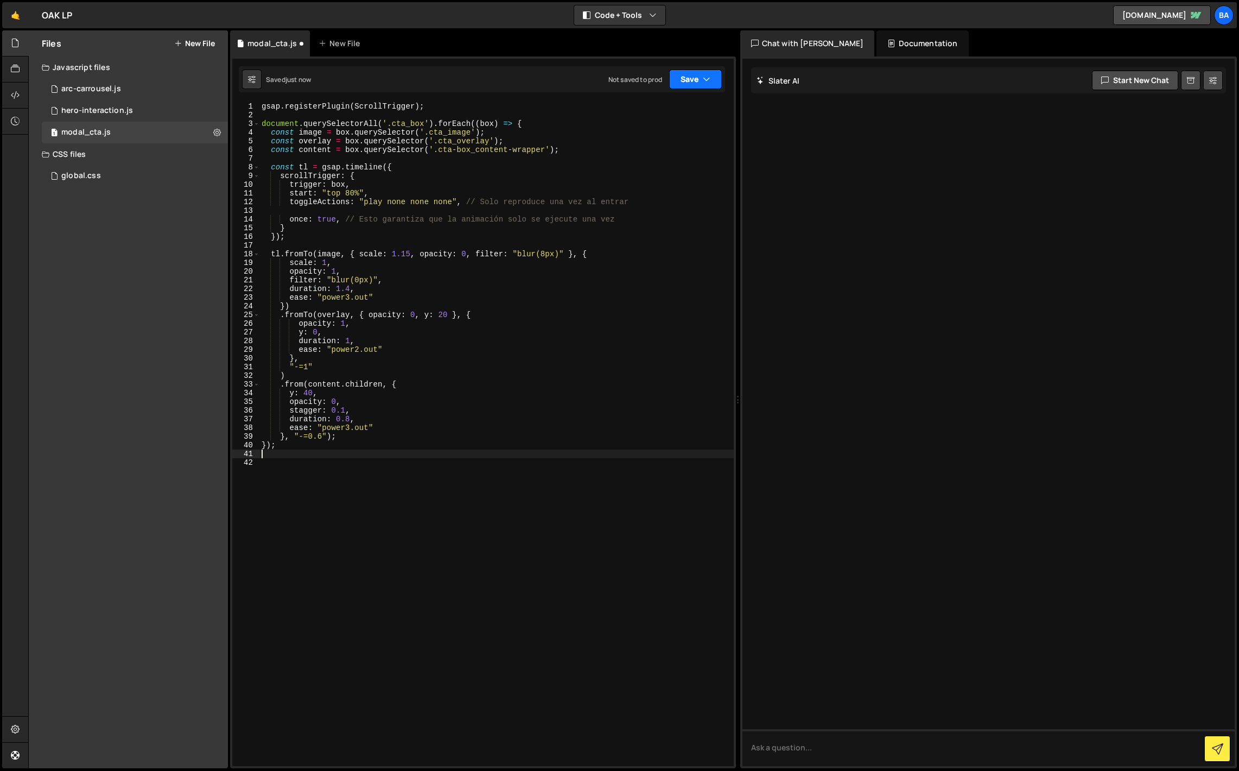
click at [689, 79] on button "Save" at bounding box center [695, 79] width 53 height 20
click at [657, 107] on div "Save to Staging S" at bounding box center [658, 105] width 113 height 11
click at [17, 15] on link "🤙" at bounding box center [15, 15] width 27 height 26
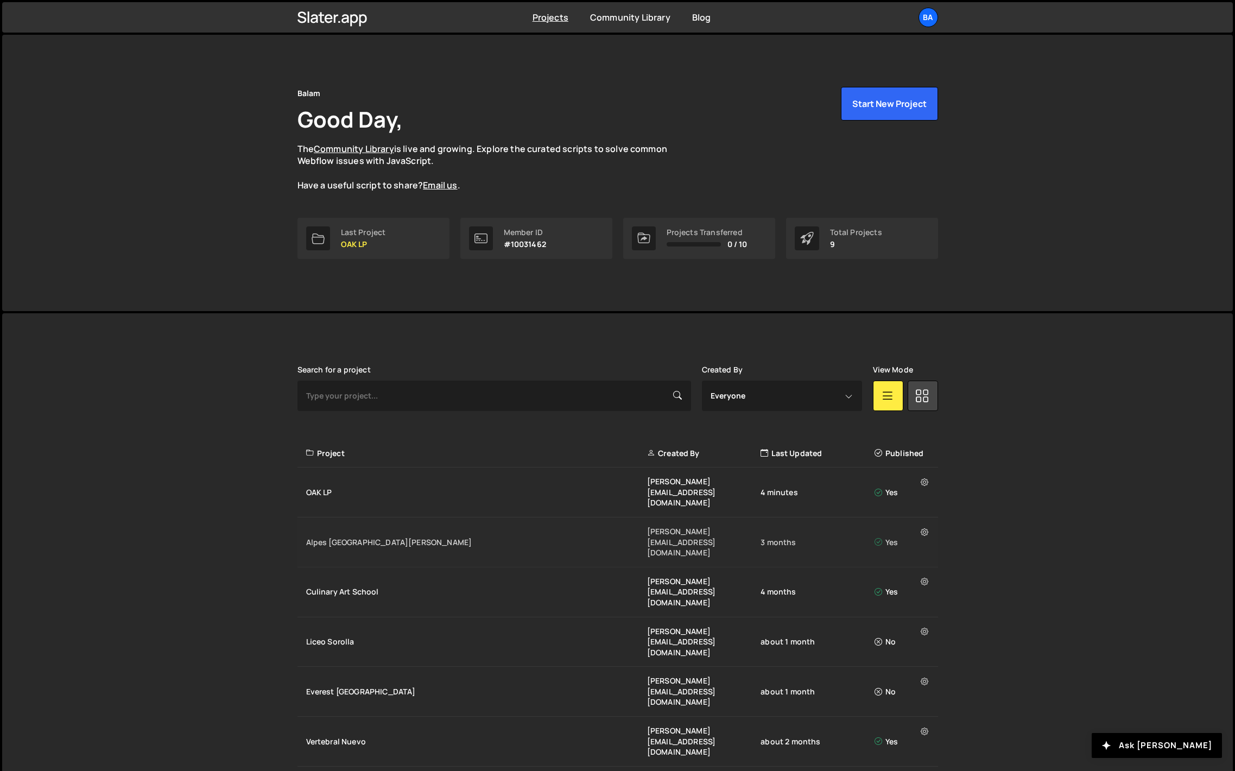
click at [352, 537] on div "Alpes [GEOGRAPHIC_DATA][PERSON_NAME]" at bounding box center [476, 542] width 341 height 11
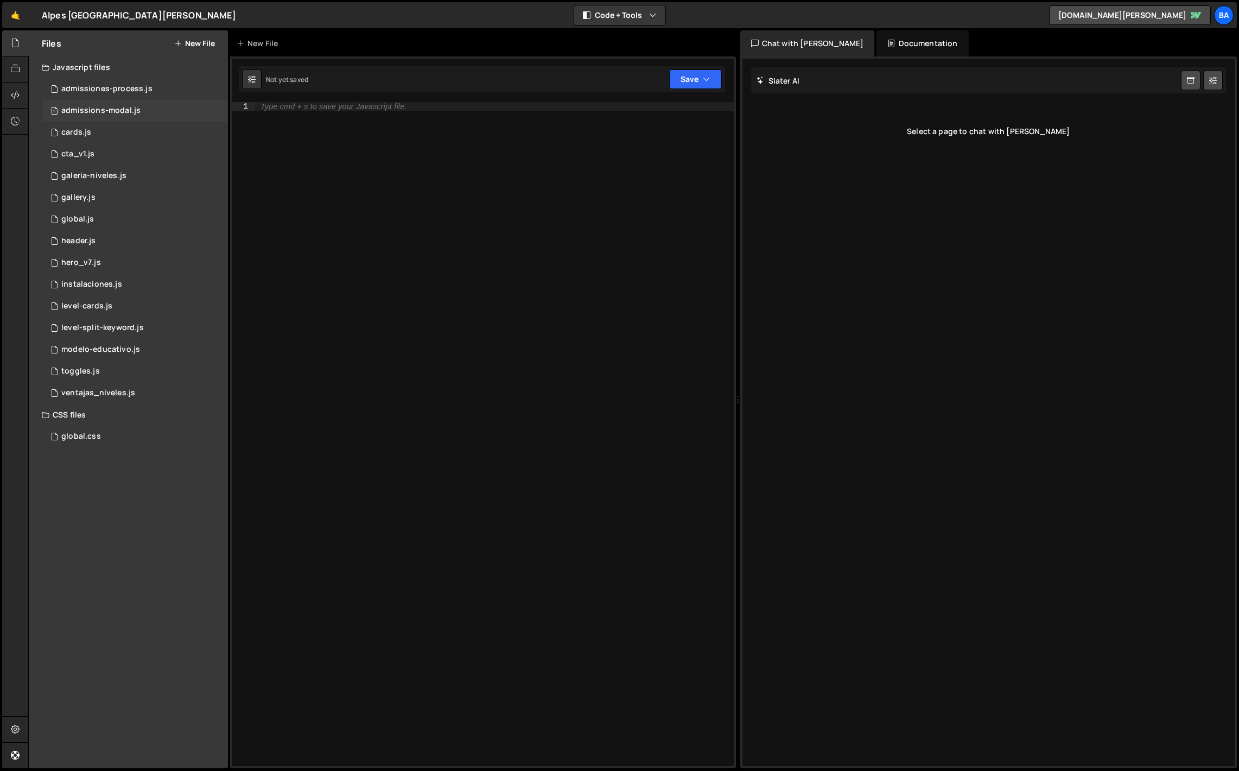
click at [84, 109] on div "admissions-modal.js" at bounding box center [100, 111] width 79 height 10
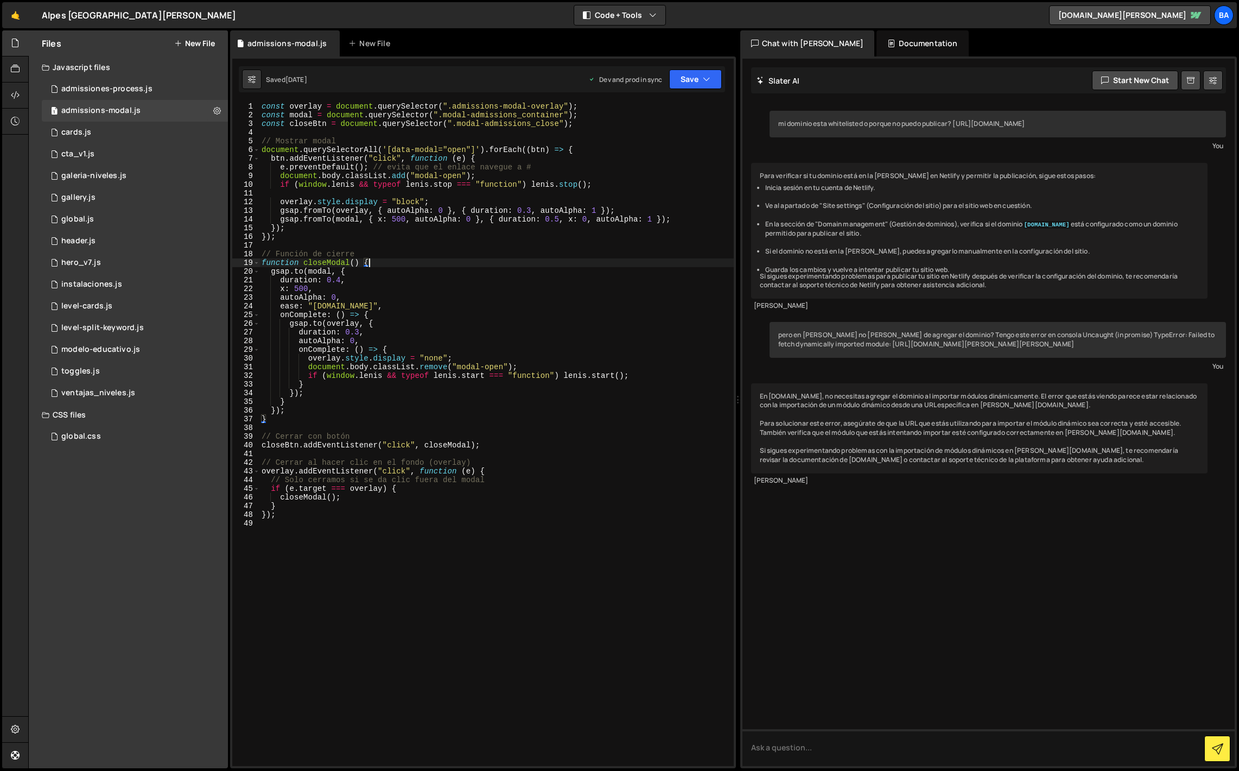
click at [396, 259] on div "const overlay = document . querySelector ( ".admissions-modal-overlay" ) ; cons…" at bounding box center [496, 442] width 474 height 681
type textarea "});"
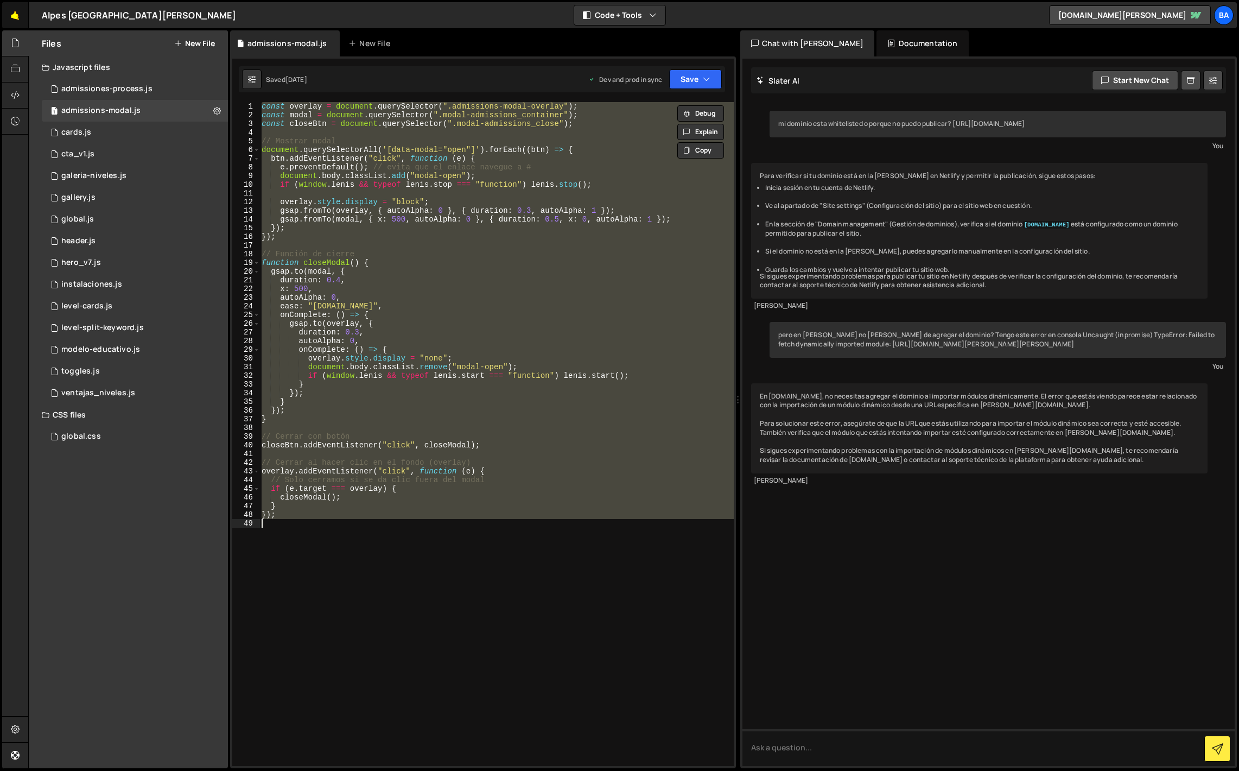
click at [16, 17] on link "🤙" at bounding box center [15, 15] width 27 height 26
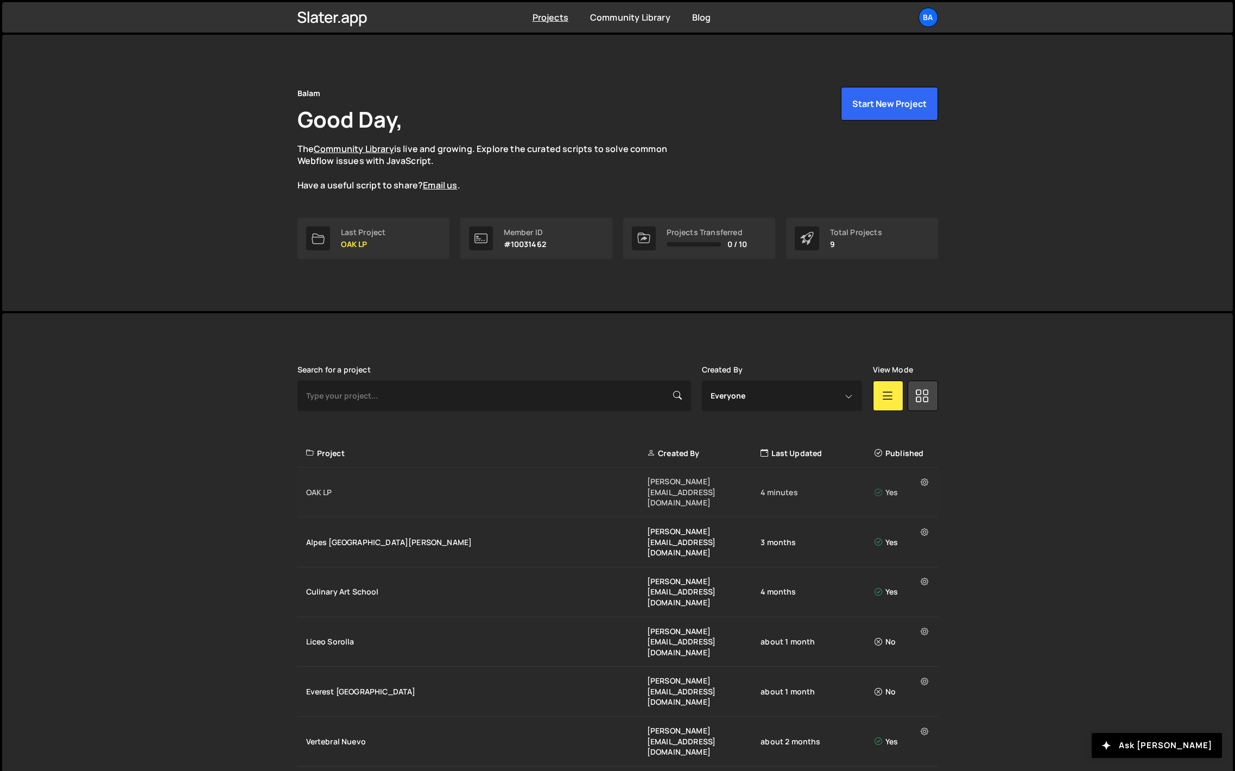
click at [325, 487] on div "OAK LP" at bounding box center [476, 492] width 341 height 11
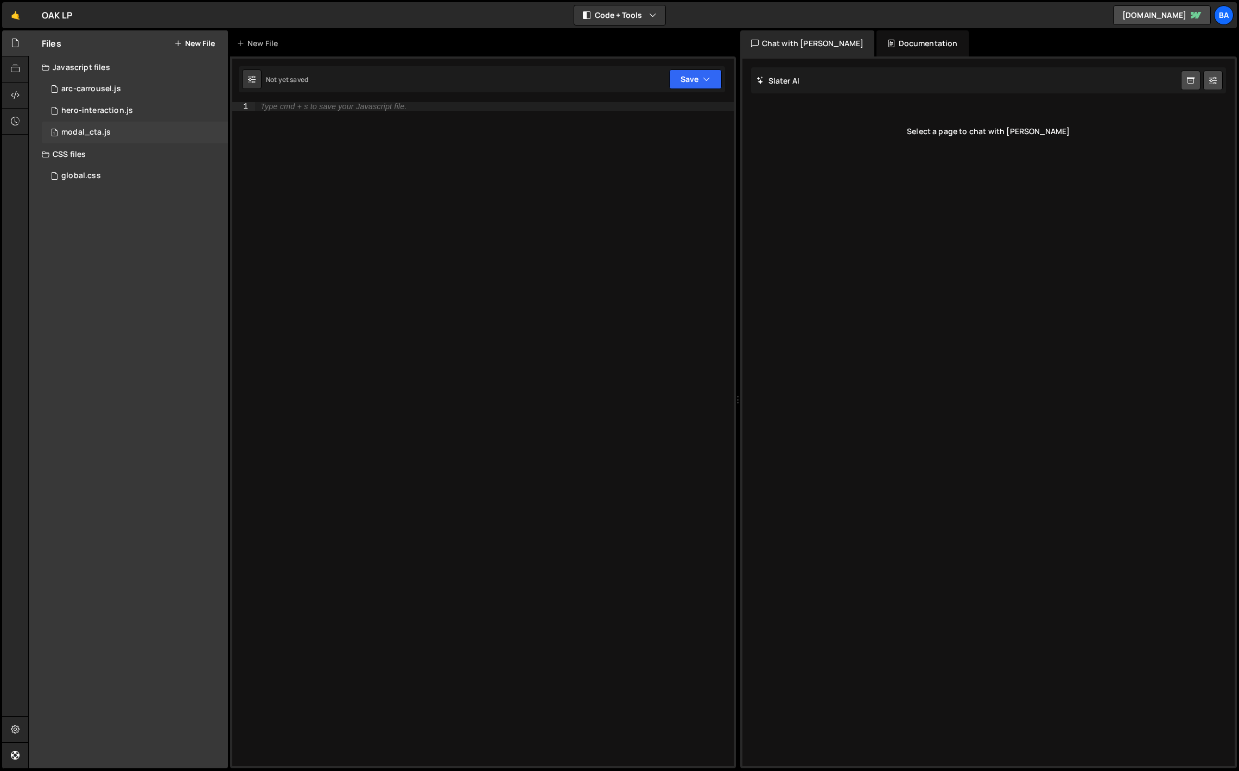
click at [95, 132] on div "modal_cta.js" at bounding box center [85, 133] width 49 height 10
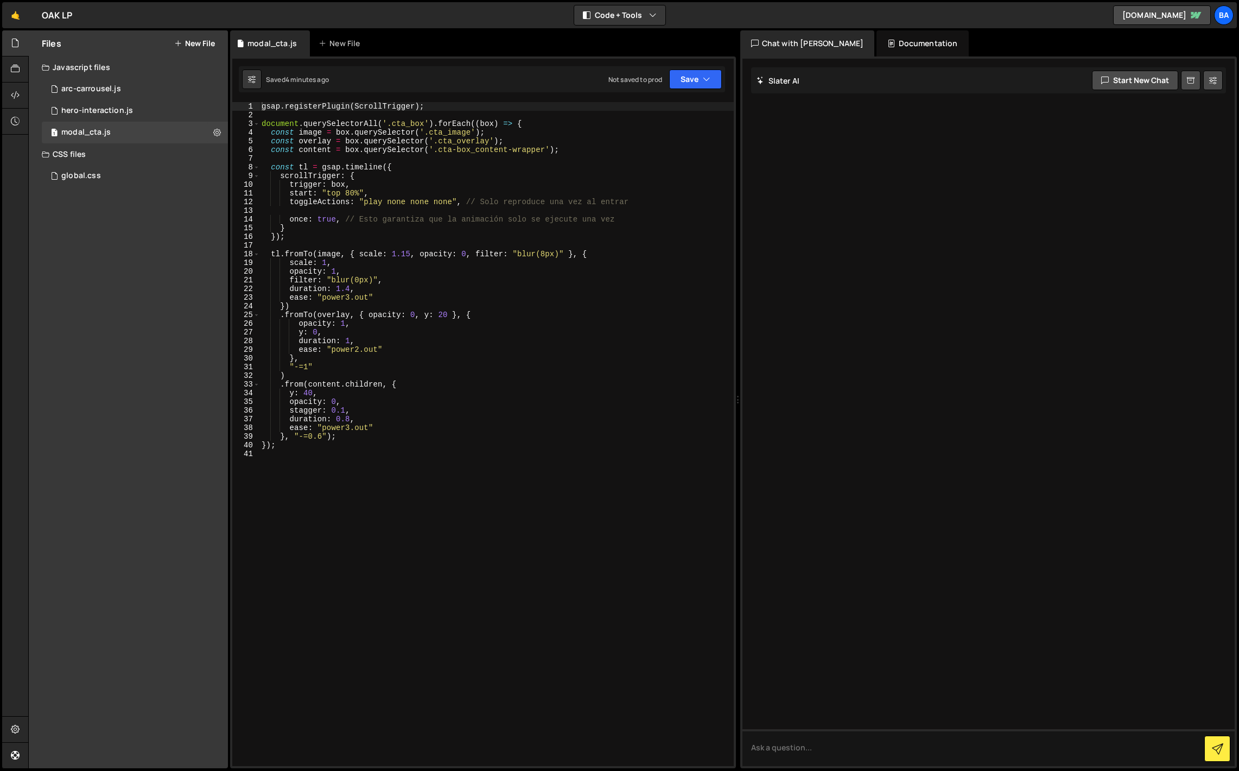
click at [441, 255] on div "gsap . registerPlugin ( ScrollTrigger ) ; document . querySelectorAll ( '.cta_b…" at bounding box center [496, 442] width 474 height 681
type textarea "});"
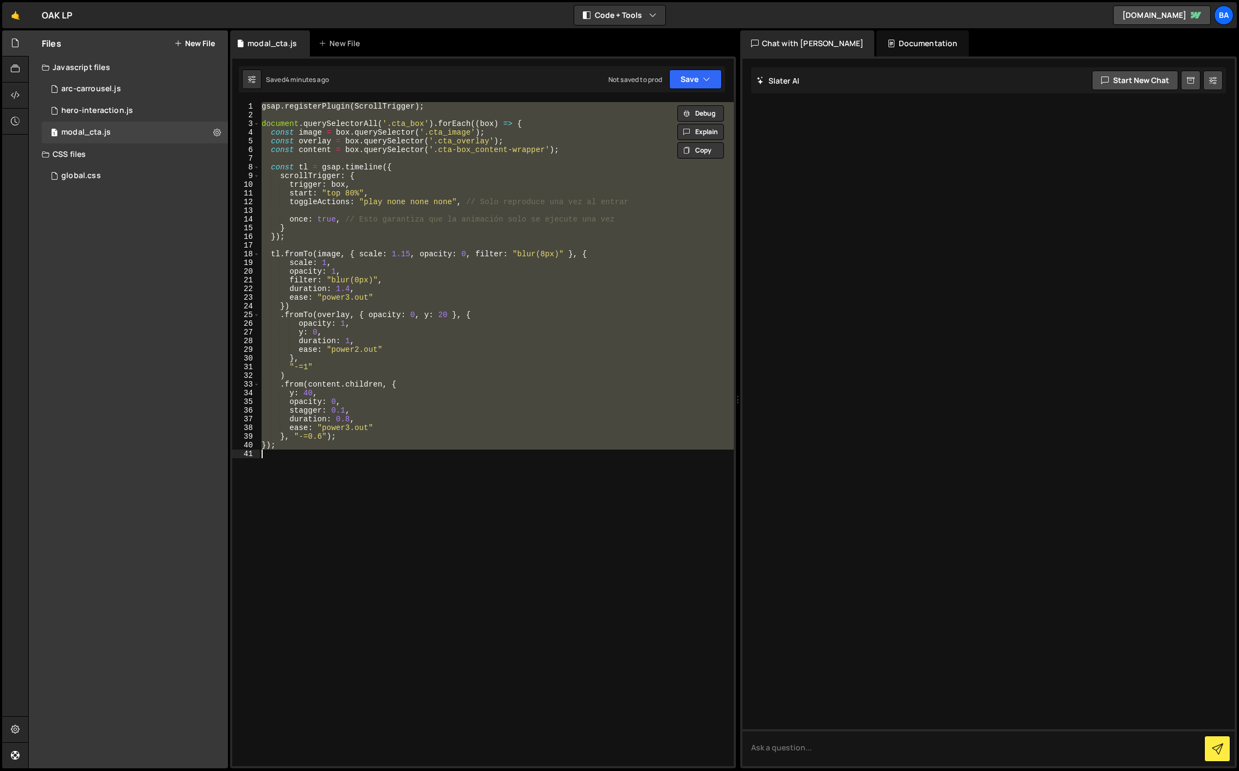
paste textarea
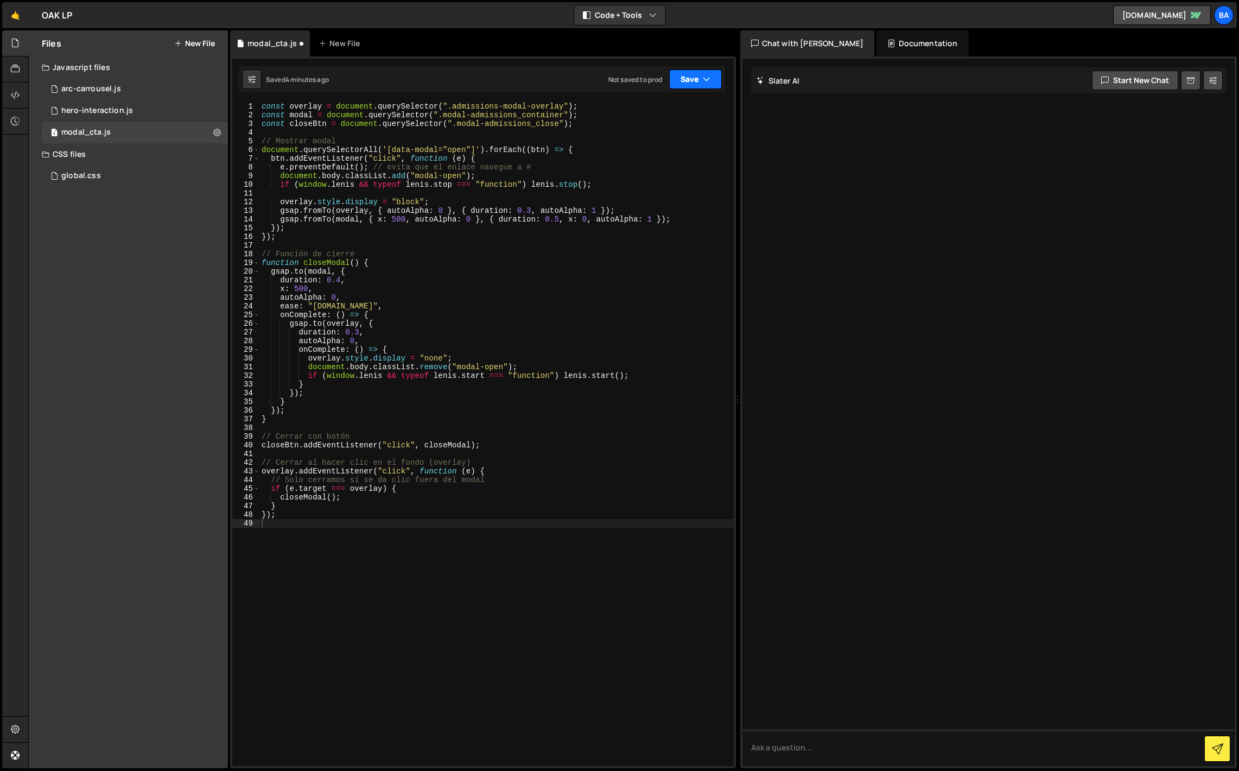
click at [689, 81] on button "Save" at bounding box center [695, 79] width 53 height 20
click at [661, 107] on div "Save to Staging S" at bounding box center [658, 105] width 113 height 11
